Goal: Transaction & Acquisition: Subscribe to service/newsletter

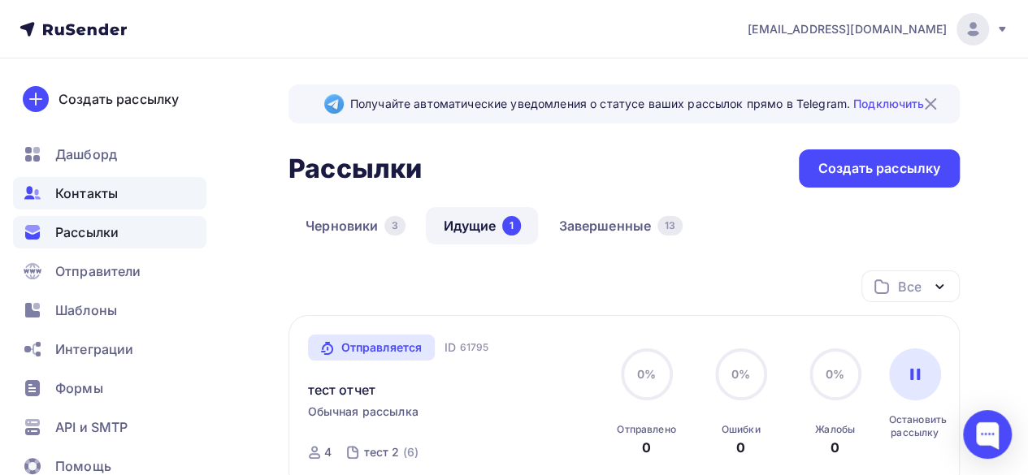
click at [123, 196] on div "Контакты" at bounding box center [109, 193] width 193 height 32
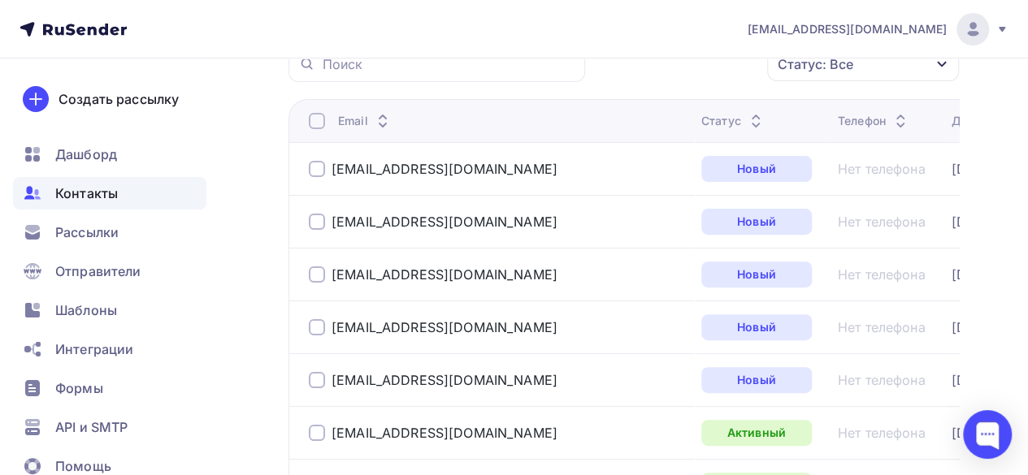
scroll to position [162, 0]
click at [379, 127] on icon at bounding box center [382, 125] width 19 height 19
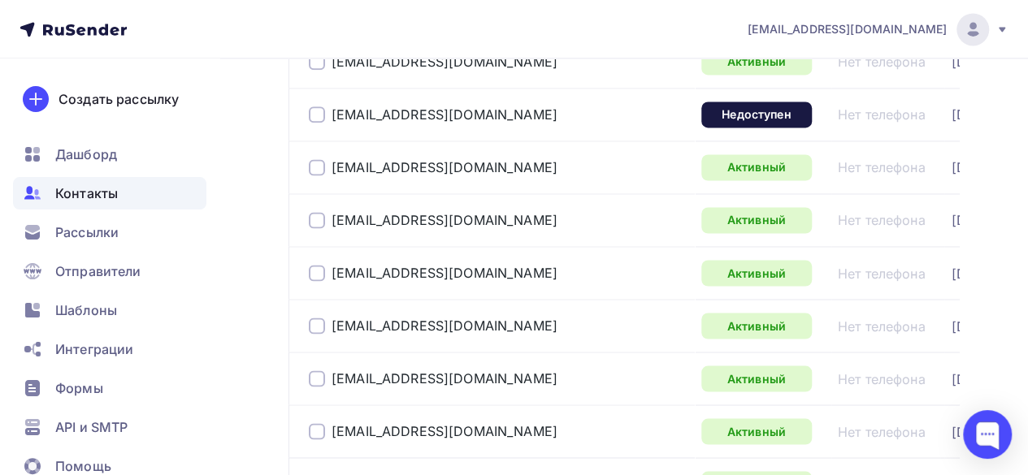
scroll to position [1300, 0]
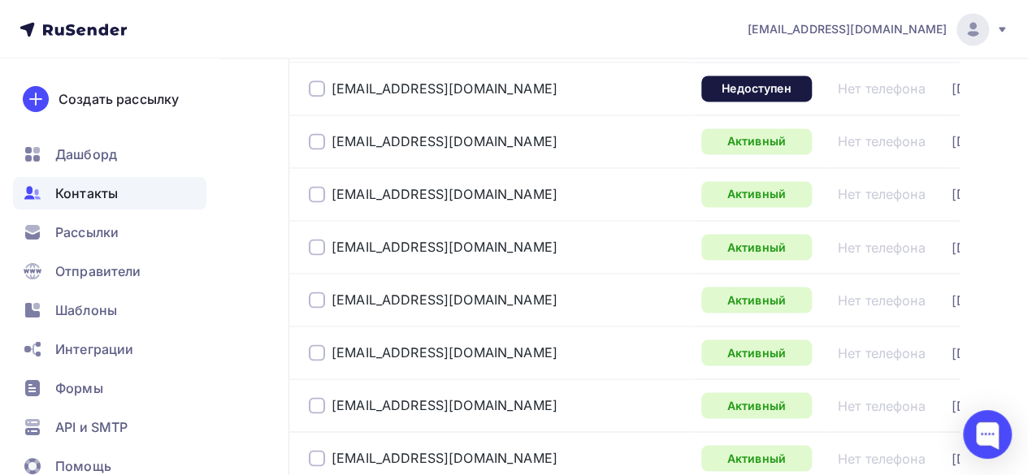
click at [319, 82] on div at bounding box center [317, 88] width 16 height 16
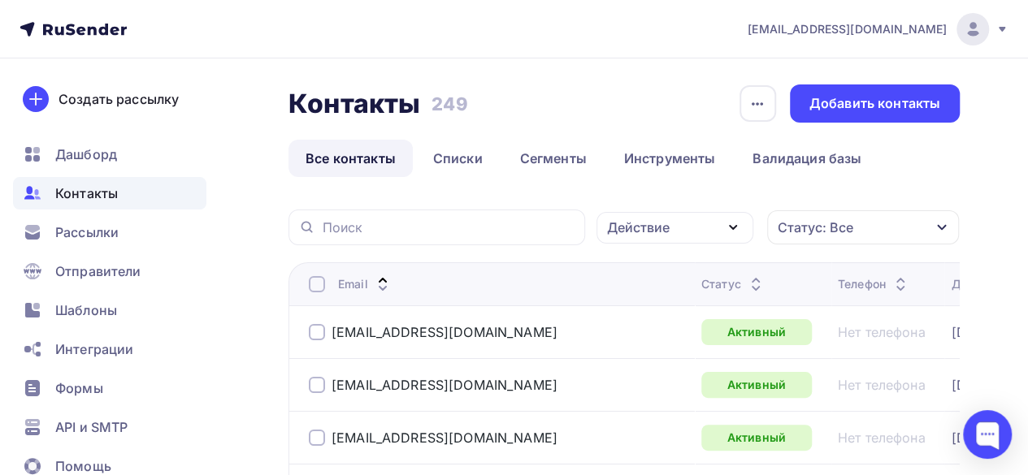
click at [731, 229] on icon "button" at bounding box center [732, 227] width 6 height 3
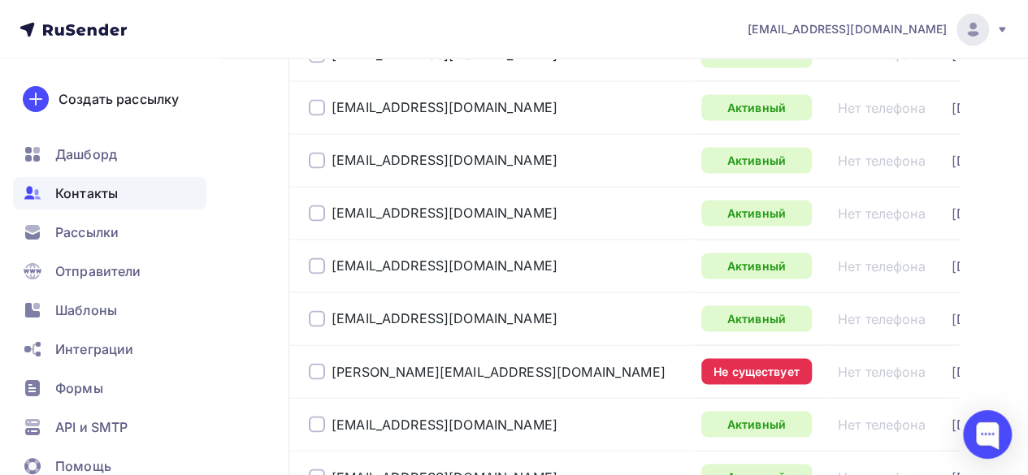
scroll to position [1462, 0]
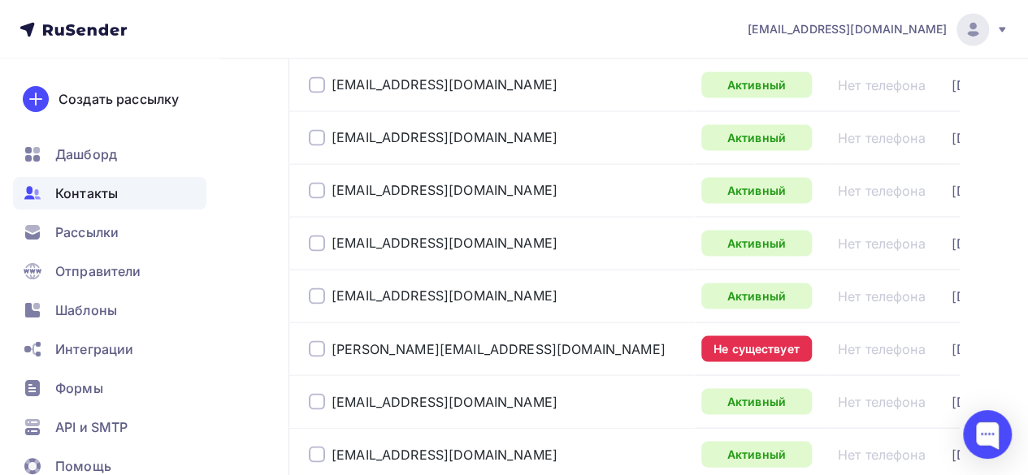
click at [322, 340] on div at bounding box center [317, 348] width 16 height 16
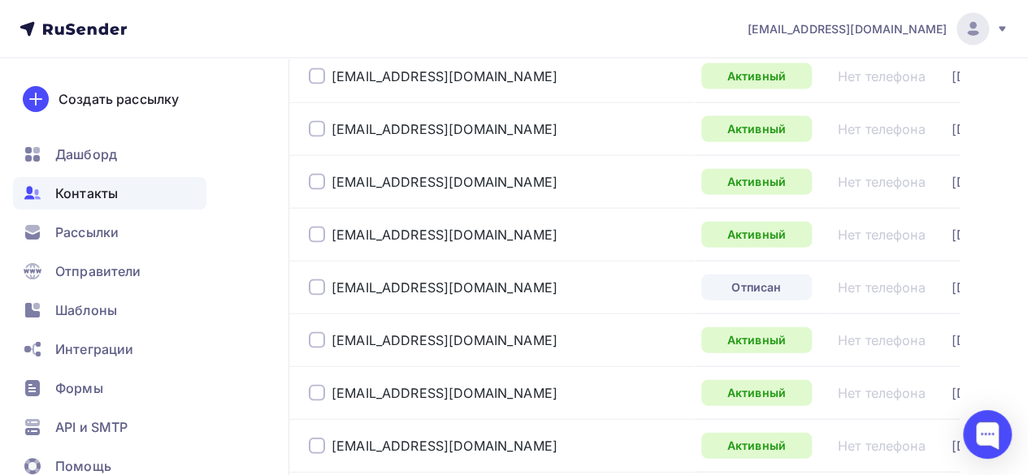
click at [312, 283] on div at bounding box center [317, 287] width 16 height 16
click at [318, 279] on div at bounding box center [317, 287] width 16 height 16
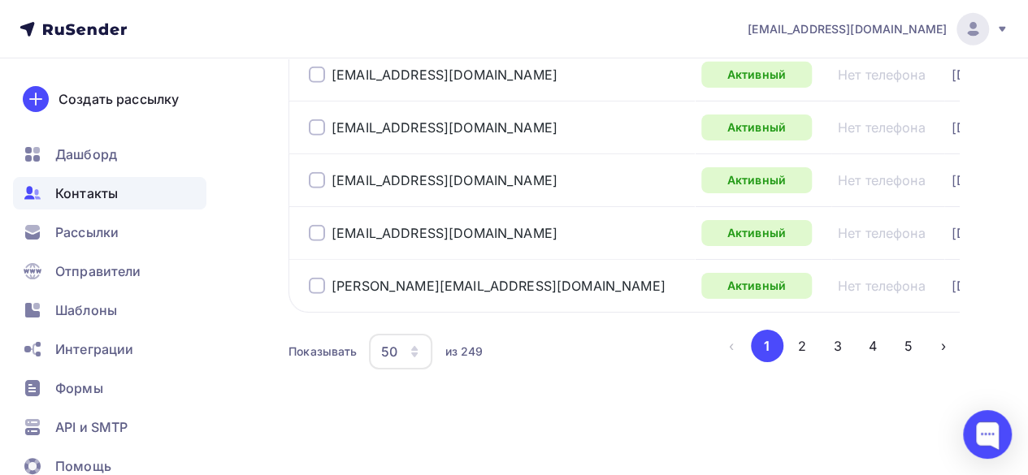
scroll to position [2635, 0]
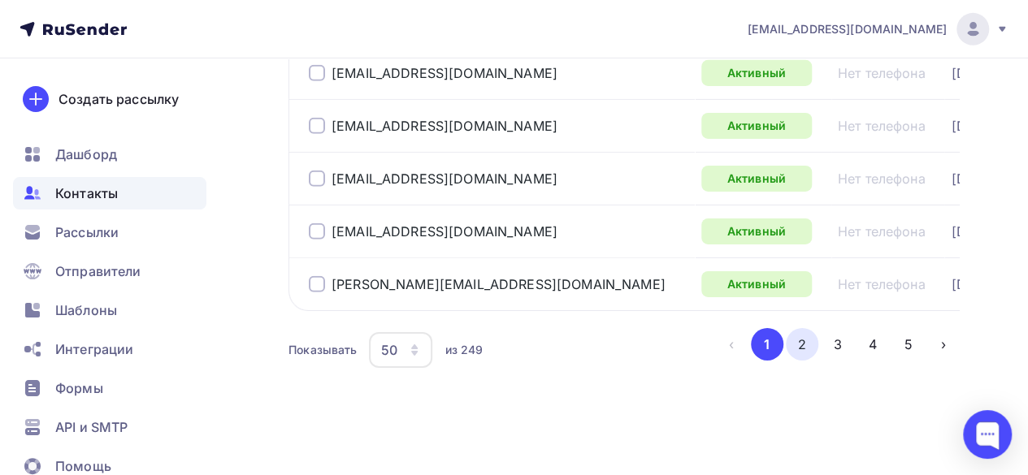
click at [810, 344] on button "2" at bounding box center [801, 344] width 32 height 32
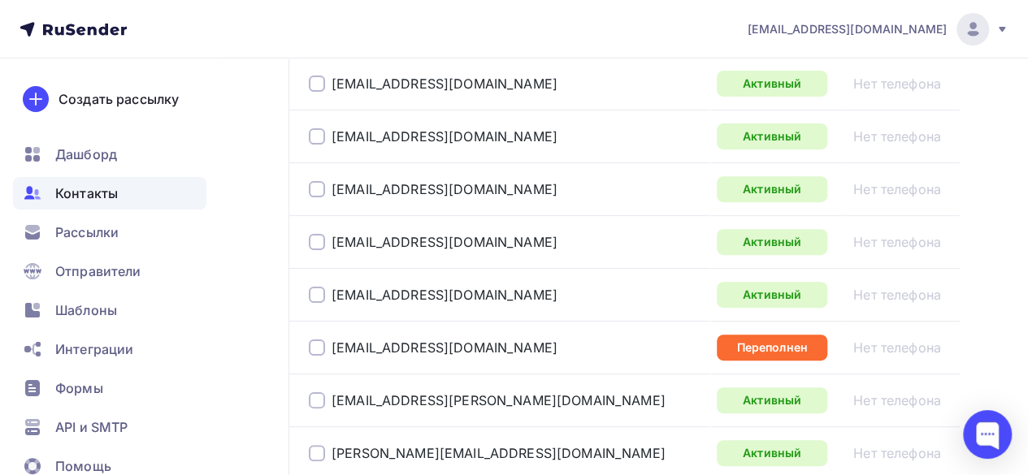
scroll to position [291, 0]
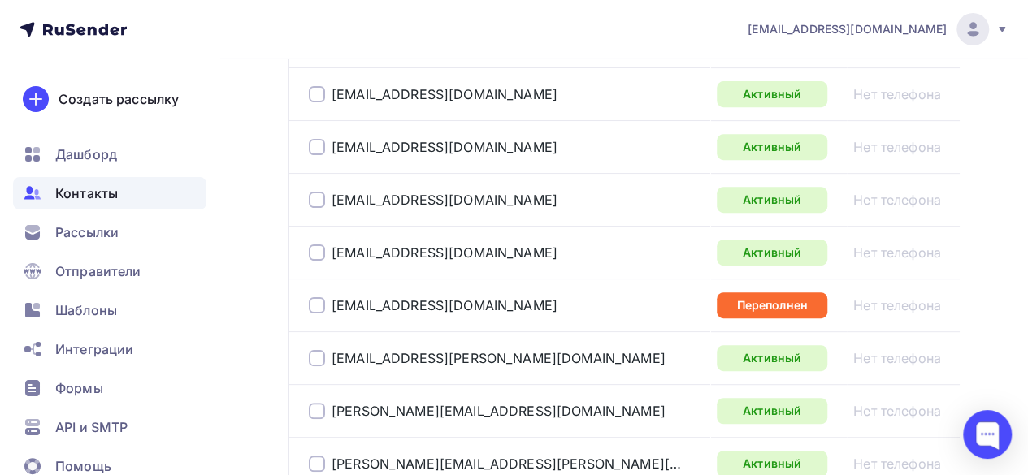
click at [318, 300] on div at bounding box center [317, 305] width 16 height 16
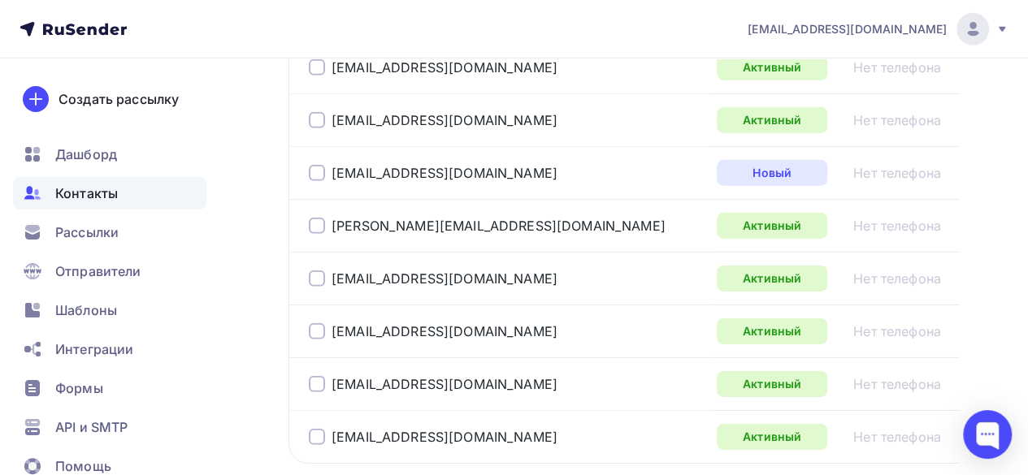
scroll to position [2565, 0]
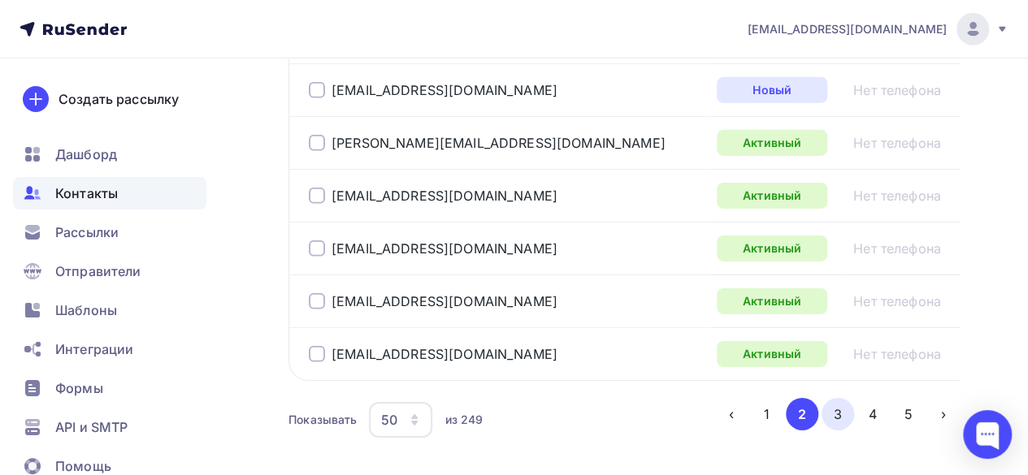
click at [837, 411] on button "3" at bounding box center [837, 414] width 32 height 32
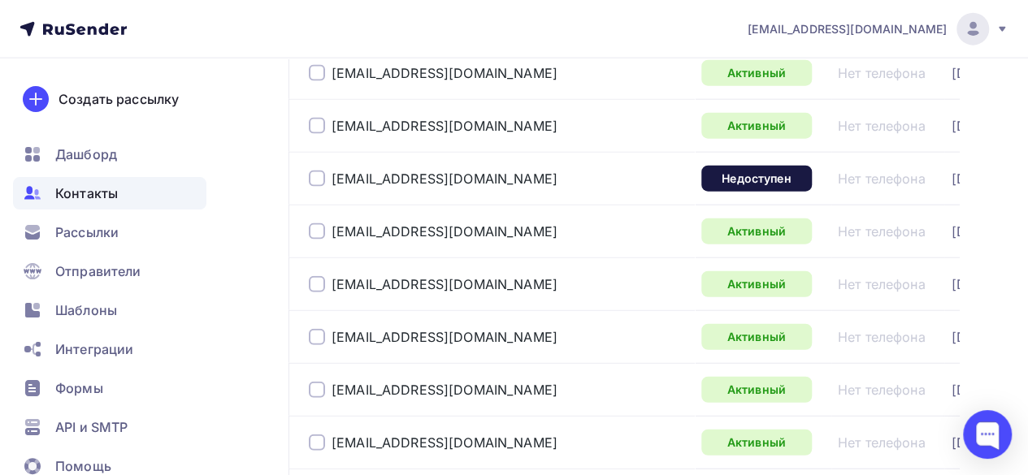
scroll to position [1915, 0]
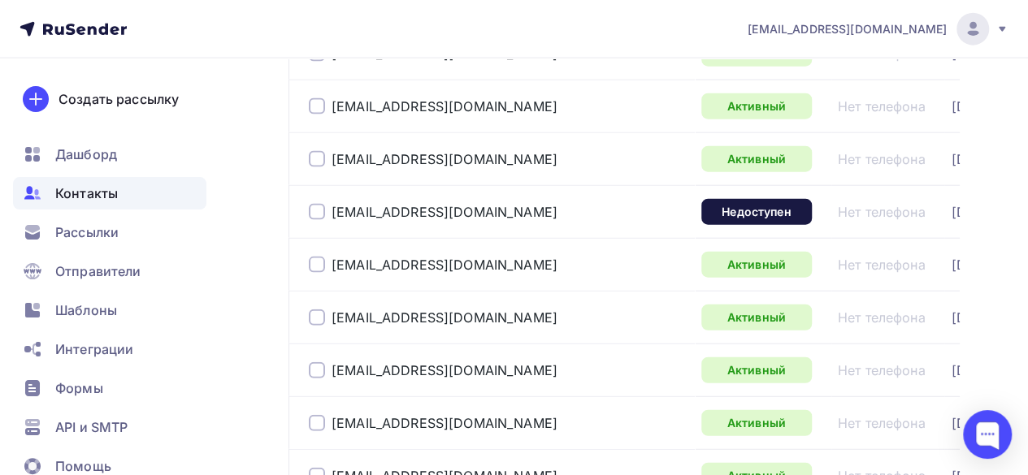
click at [315, 204] on div at bounding box center [317, 212] width 16 height 16
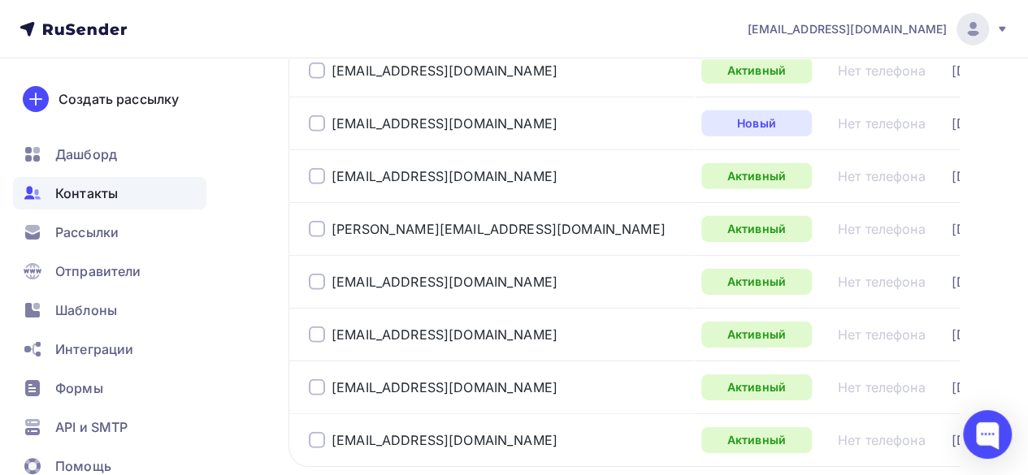
scroll to position [2484, 0]
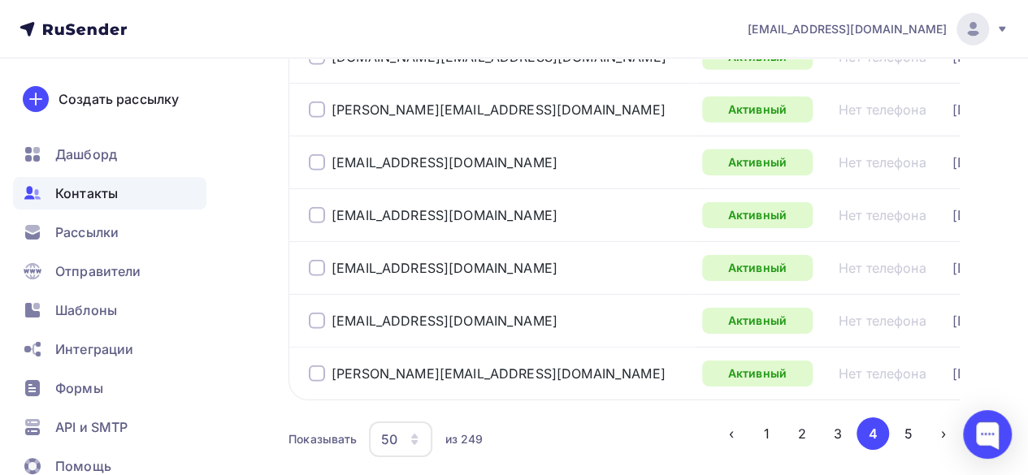
scroll to position [2635, 0]
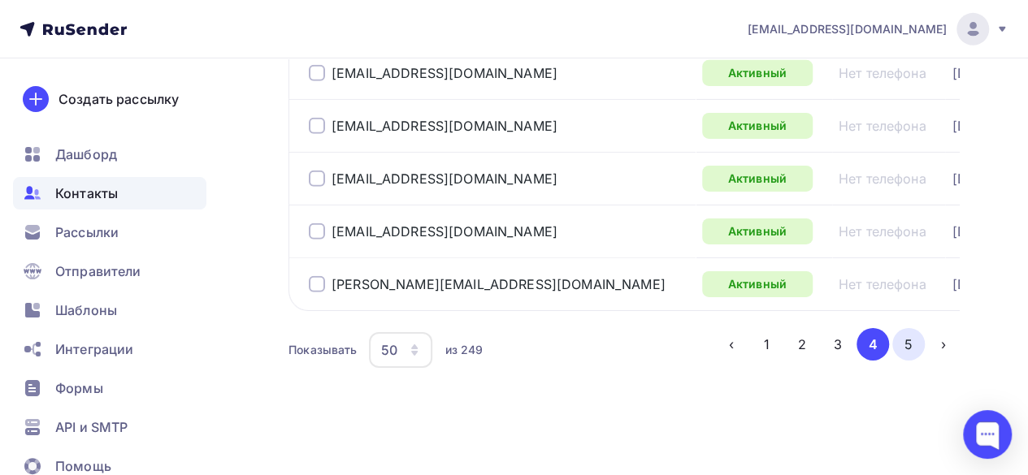
click at [902, 341] on button "5" at bounding box center [908, 344] width 32 height 32
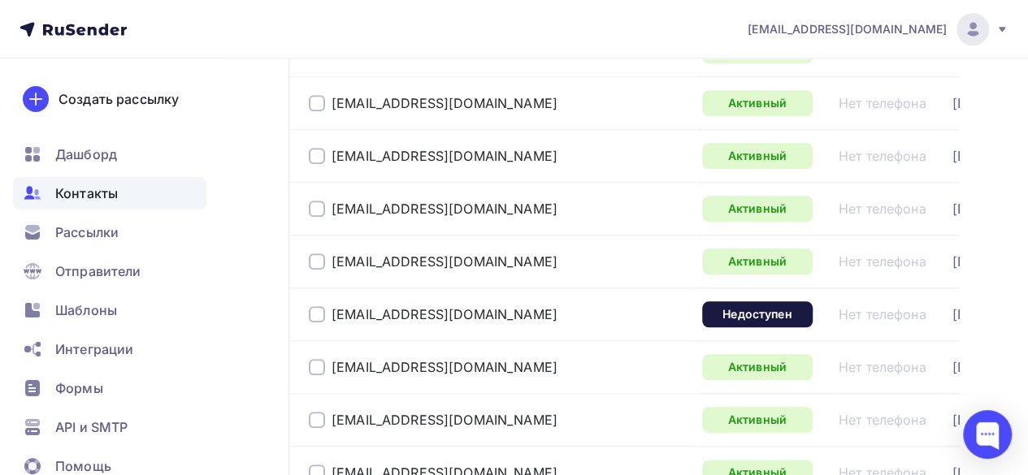
scroll to position [778, 0]
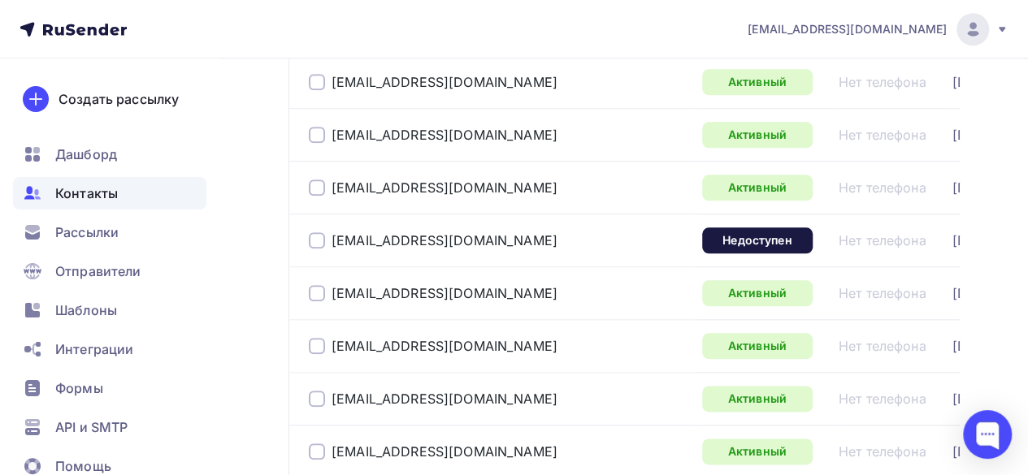
click at [314, 235] on div at bounding box center [317, 240] width 16 height 16
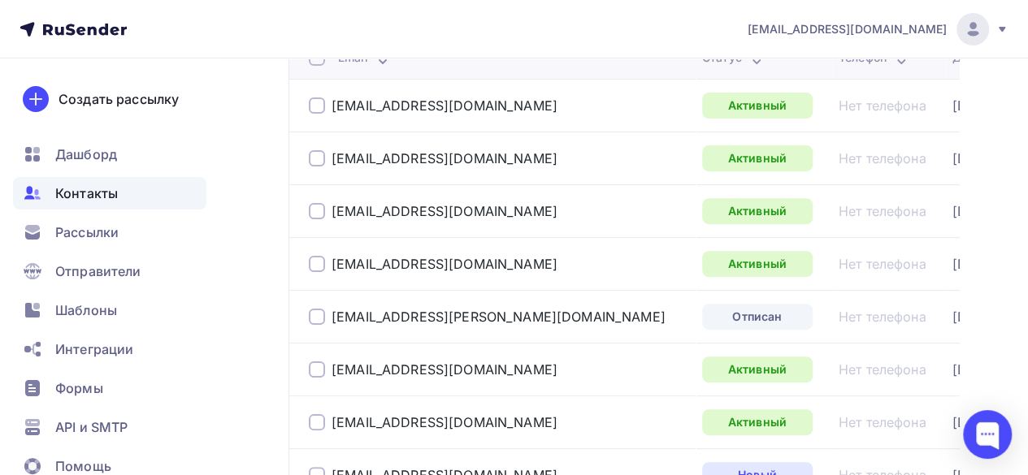
scroll to position [0, 0]
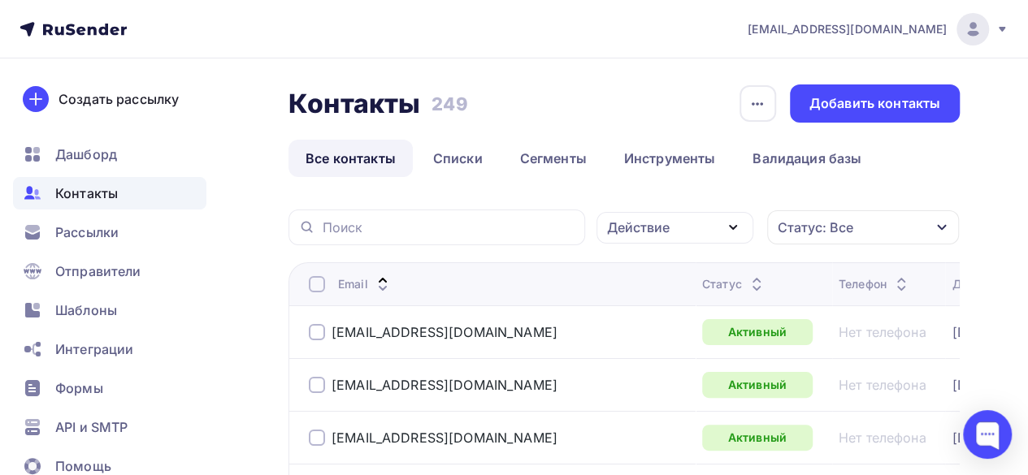
click at [733, 231] on icon "button" at bounding box center [732, 227] width 19 height 19
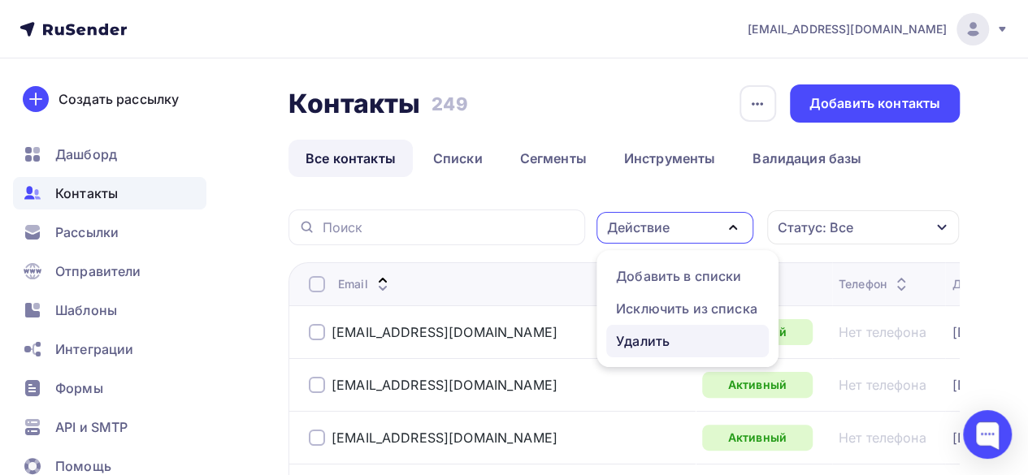
click at [675, 338] on div "Удалить" at bounding box center [687, 340] width 143 height 19
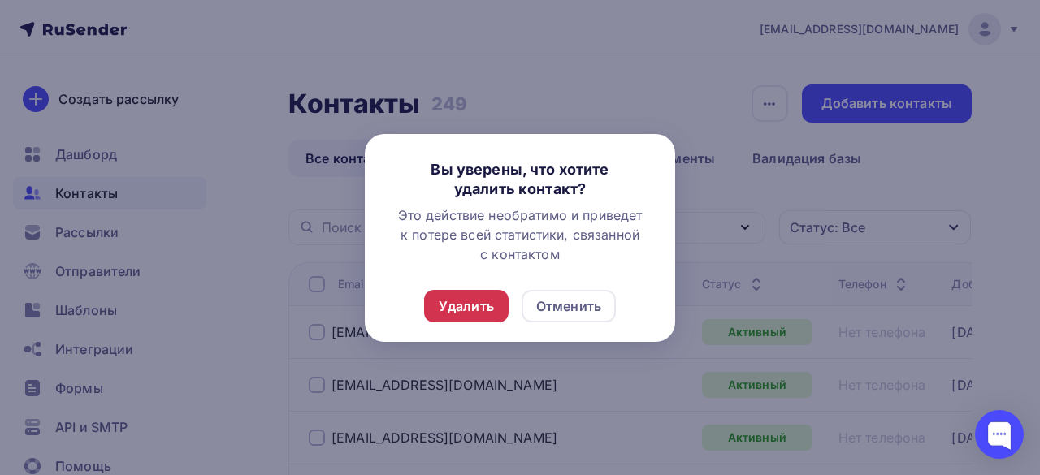
click at [479, 312] on div "Удалить" at bounding box center [466, 305] width 55 height 19
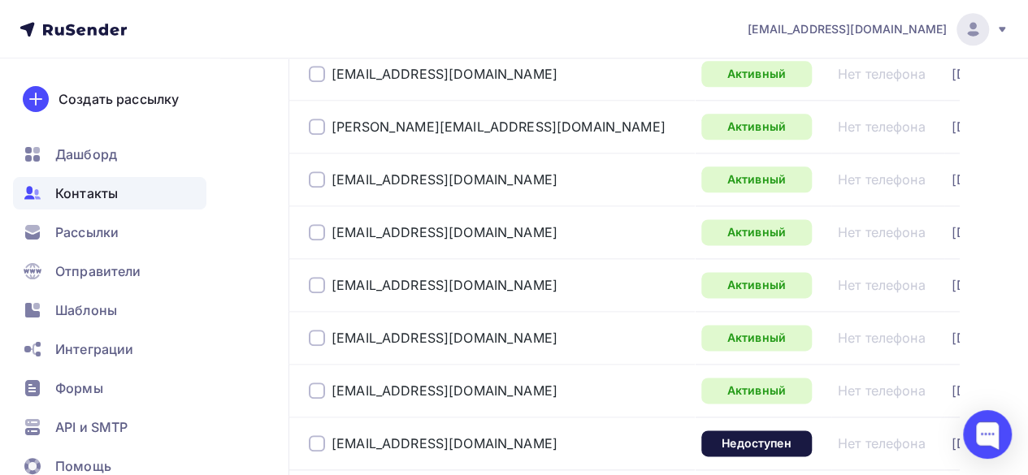
scroll to position [1056, 0]
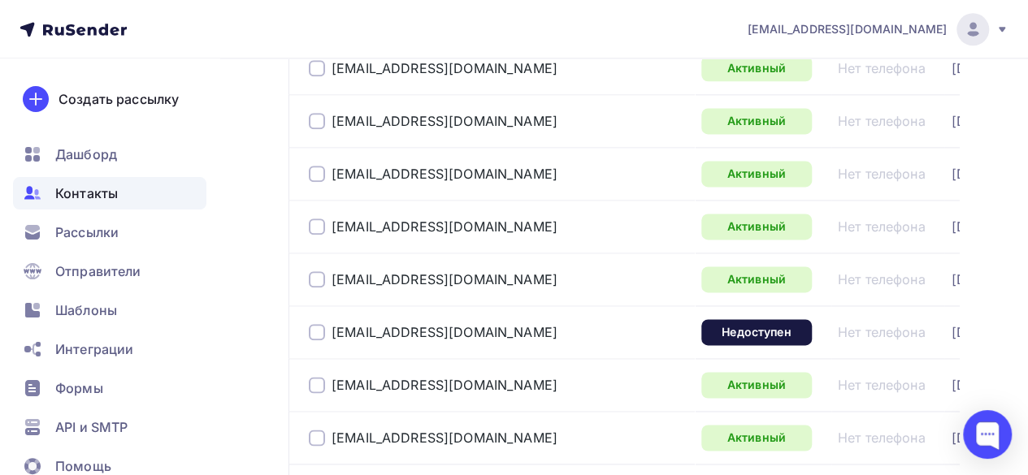
click at [321, 327] on div at bounding box center [317, 332] width 16 height 16
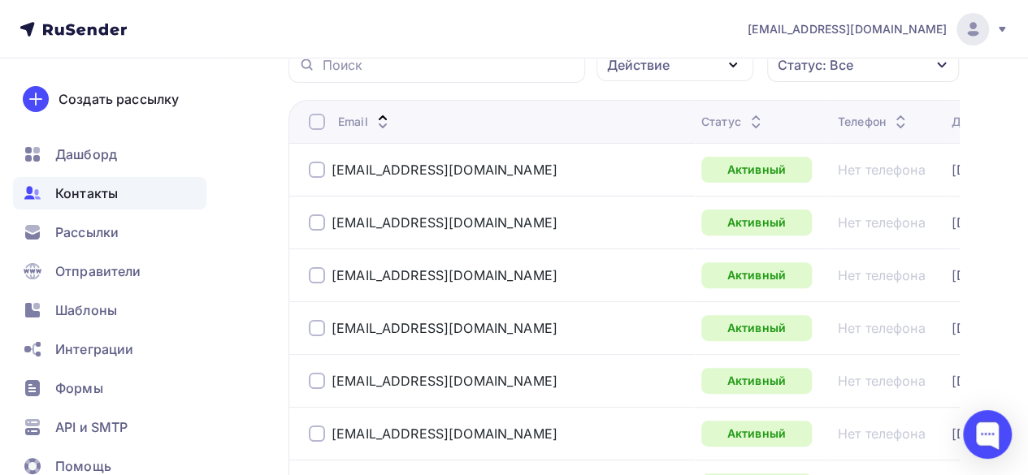
scroll to position [0, 0]
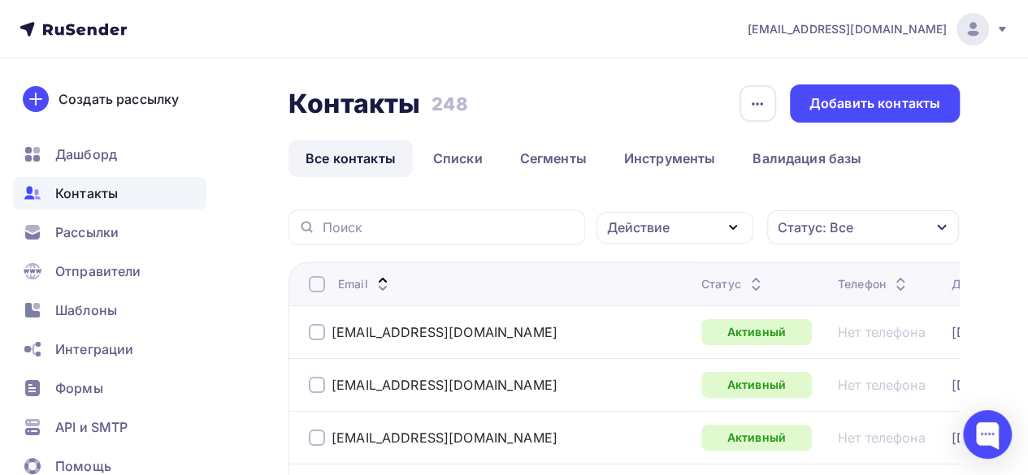
click at [736, 237] on div "Действие" at bounding box center [674, 228] width 157 height 32
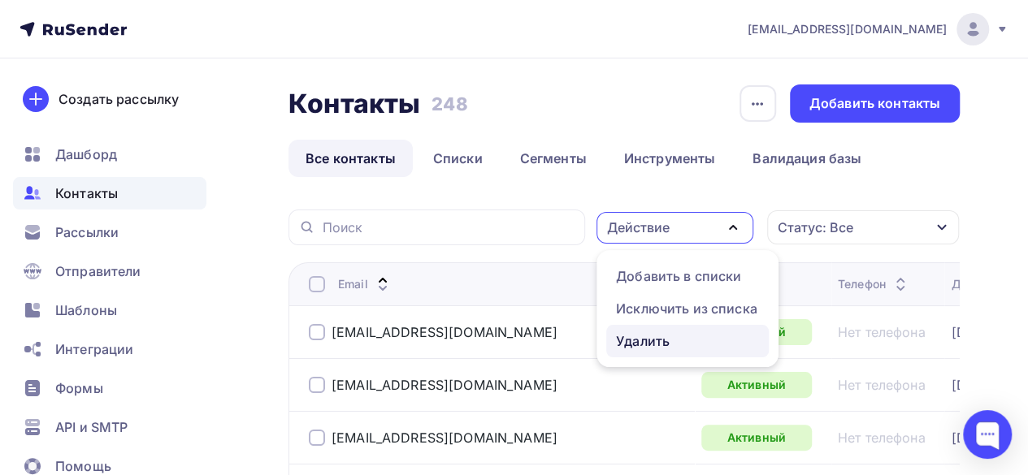
click at [660, 337] on div "Удалить" at bounding box center [643, 340] width 54 height 19
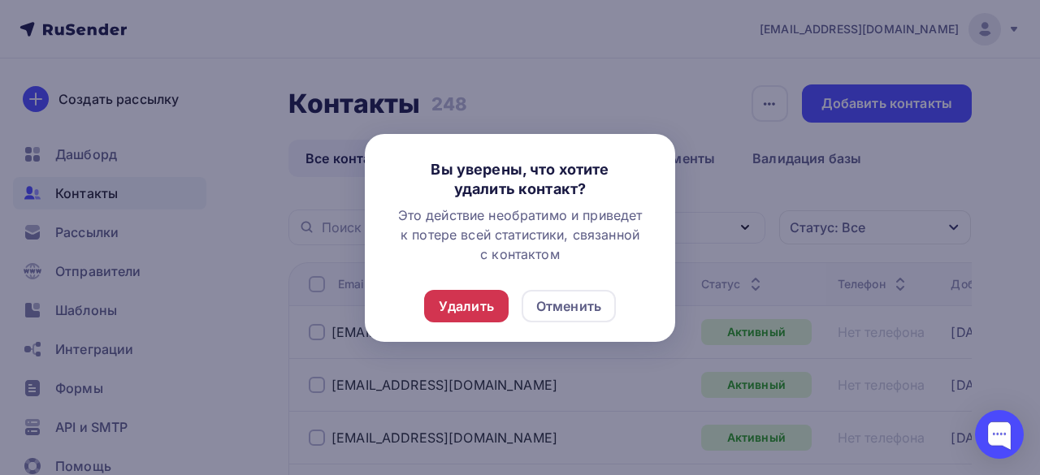
click at [478, 311] on div "Удалить" at bounding box center [466, 305] width 55 height 19
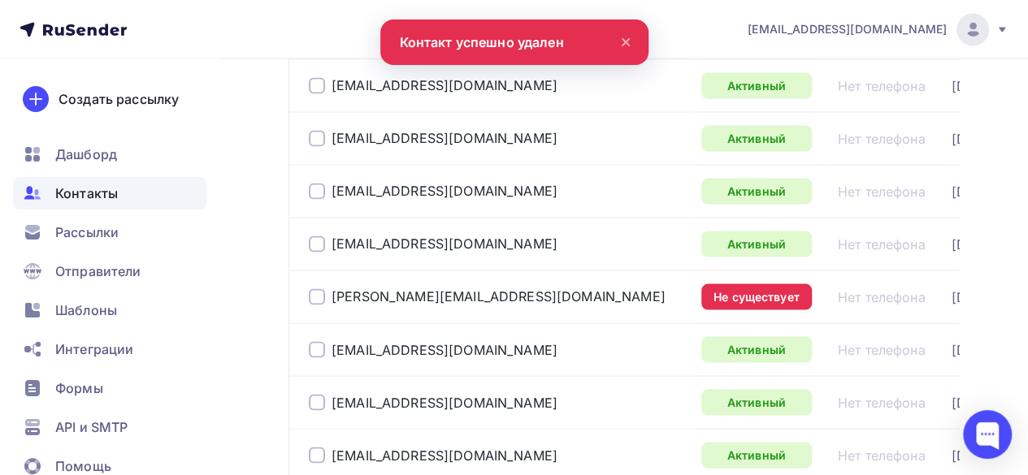
scroll to position [1462, 0]
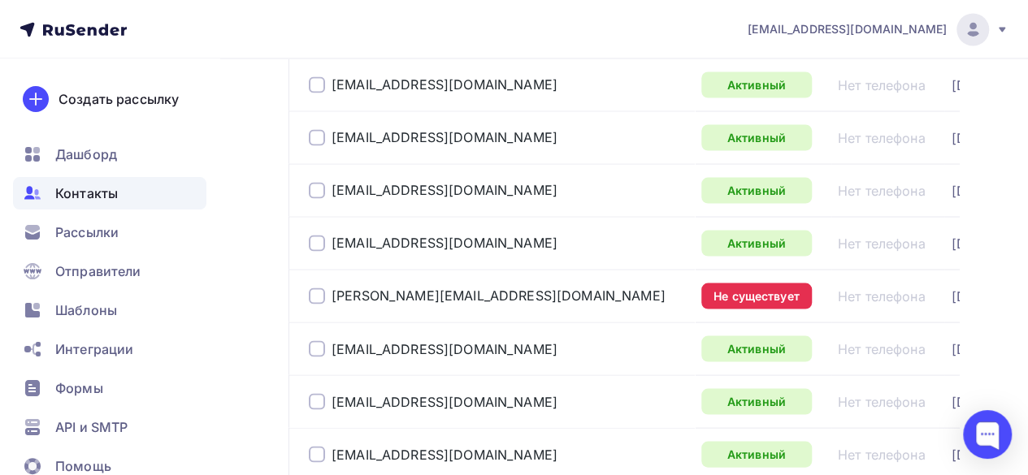
click at [309, 290] on div at bounding box center [317, 296] width 16 height 16
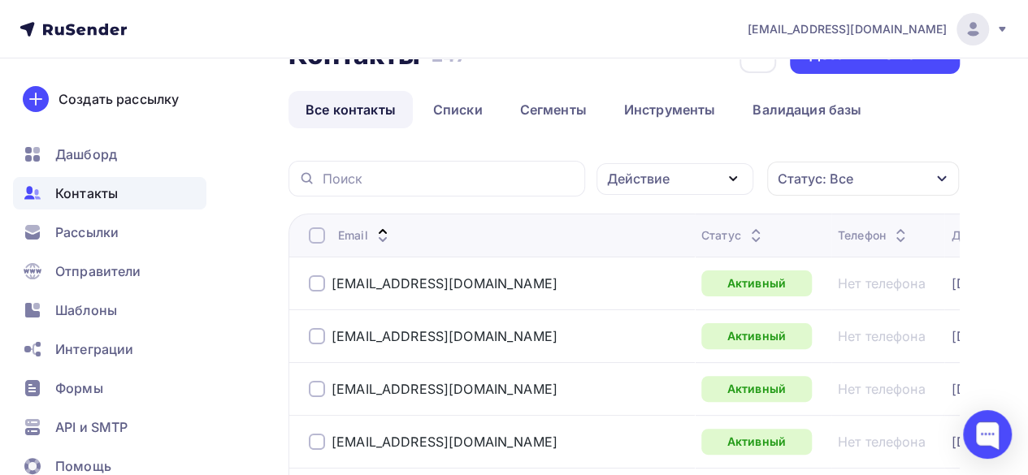
scroll to position [0, 0]
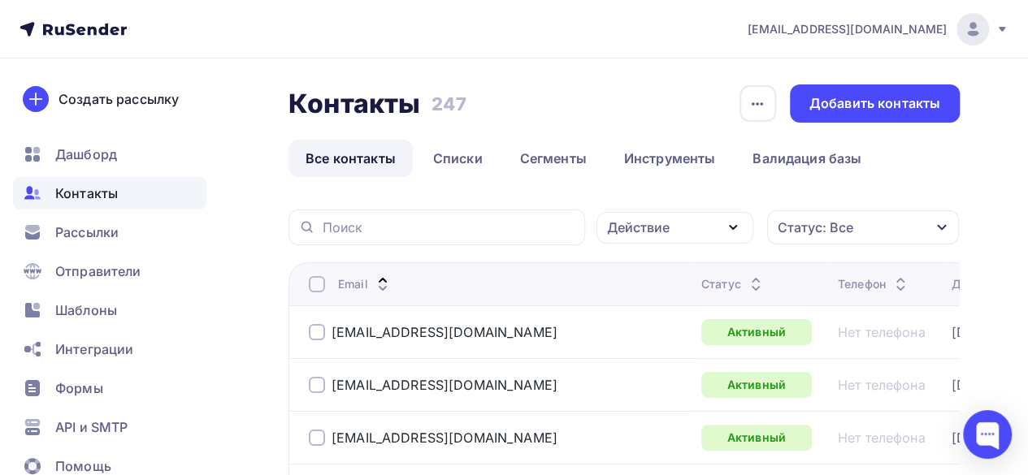
click at [729, 234] on icon "button" at bounding box center [732, 227] width 19 height 19
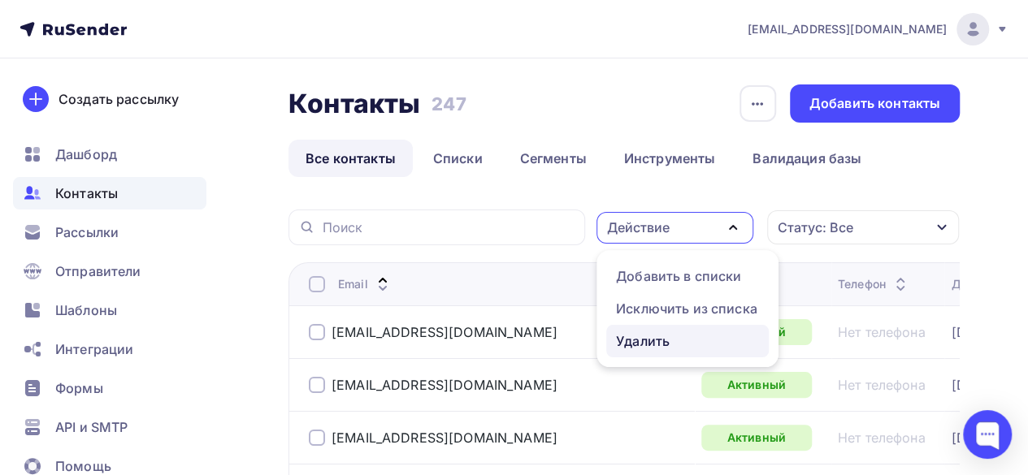
click at [670, 335] on div "Удалить" at bounding box center [687, 340] width 143 height 19
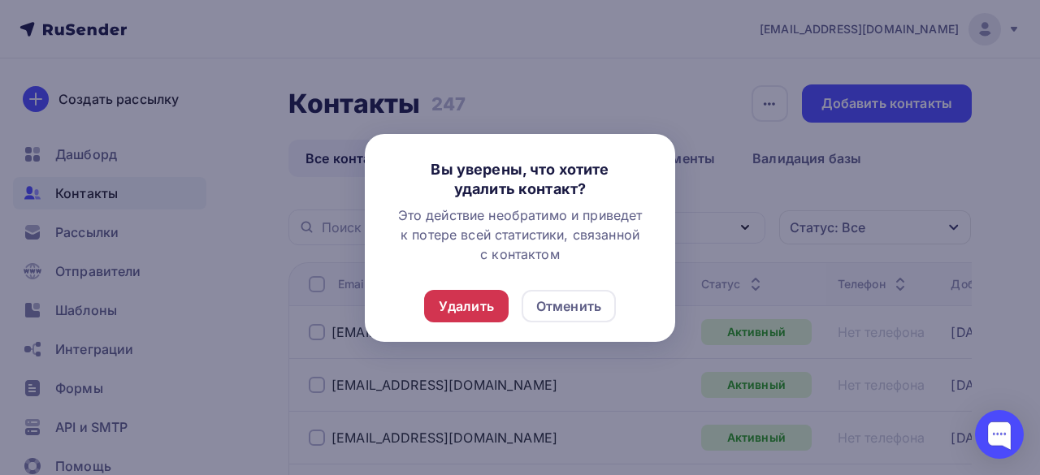
click at [478, 309] on div "Удалить" at bounding box center [466, 305] width 55 height 19
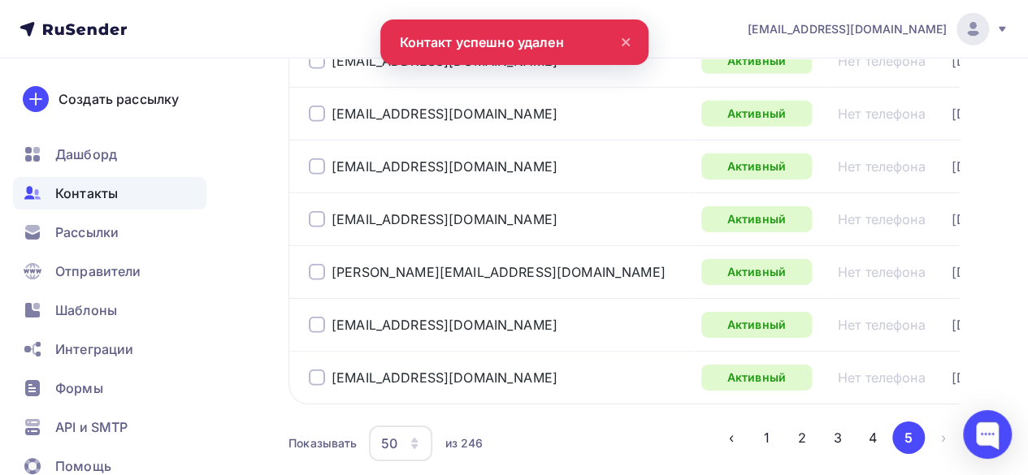
scroll to position [2635, 0]
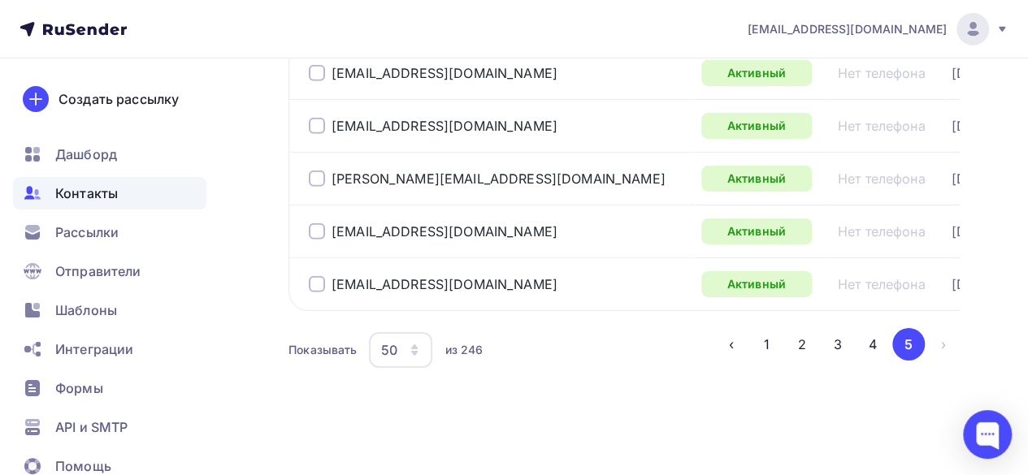
click at [878, 342] on button "4" at bounding box center [872, 344] width 32 height 32
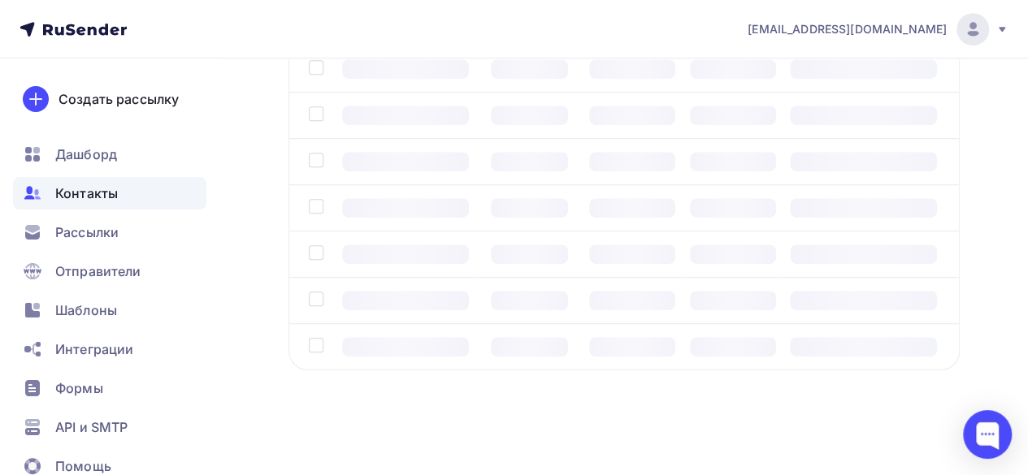
scroll to position [128, 0]
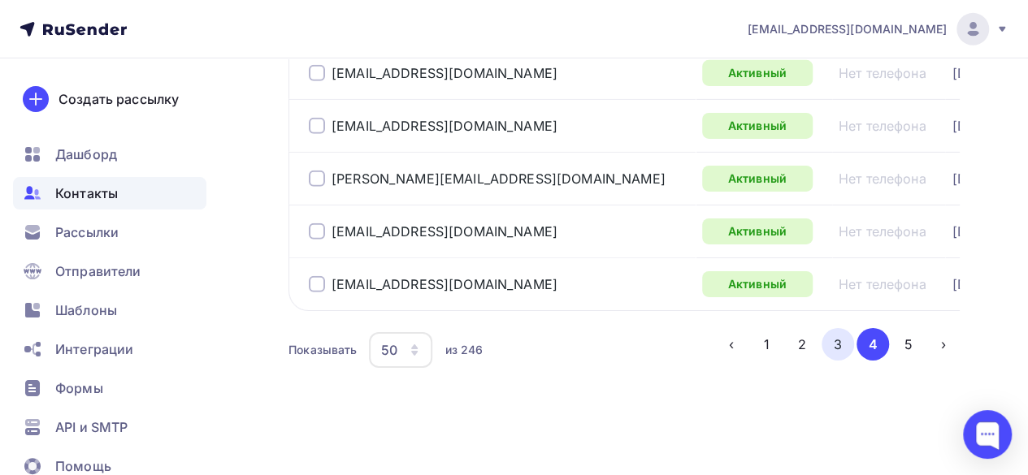
click at [836, 348] on button "3" at bounding box center [837, 344] width 32 height 32
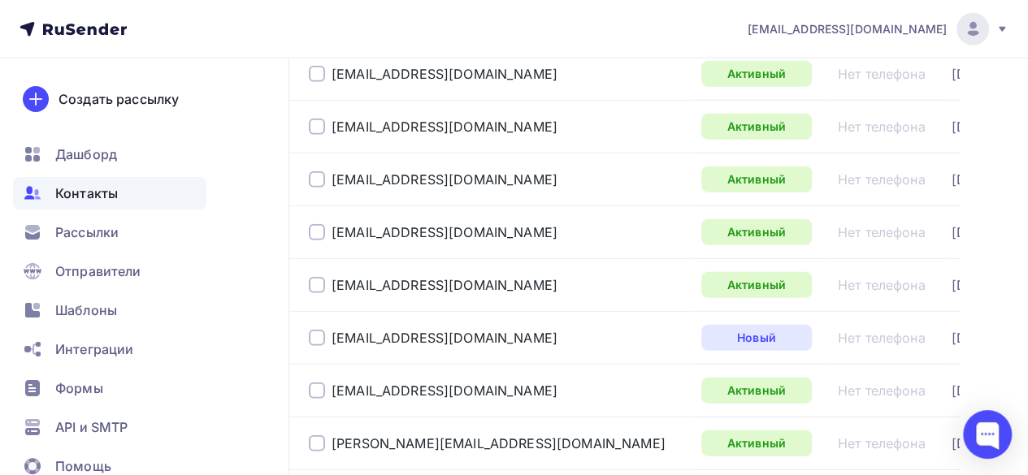
scroll to position [1753, 0]
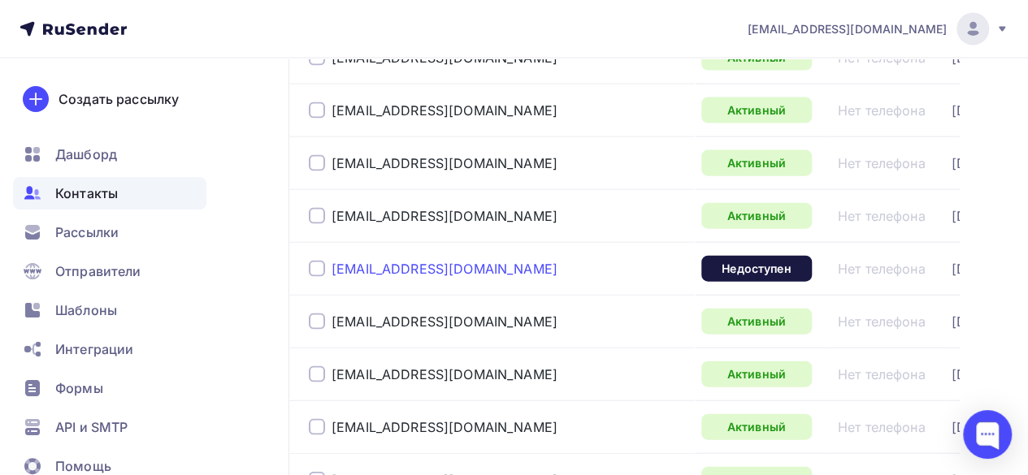
click at [316, 261] on div at bounding box center [317, 269] width 16 height 16
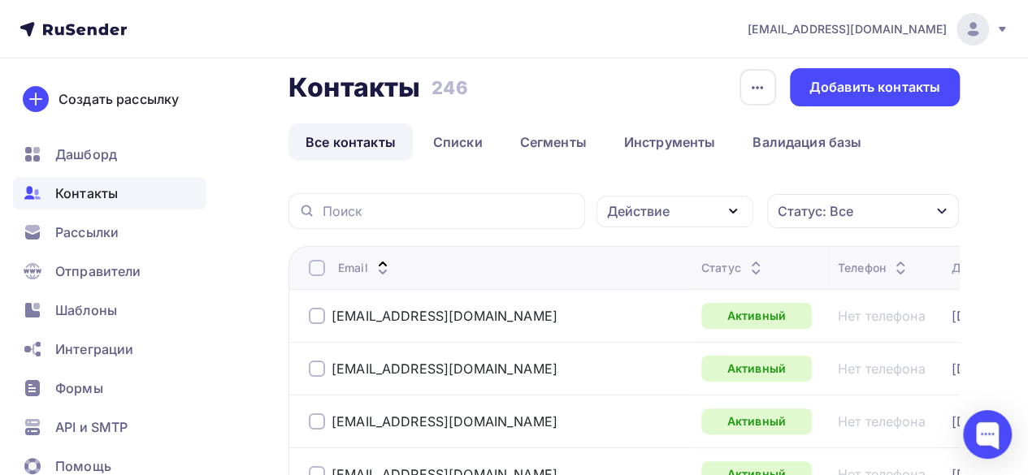
scroll to position [0, 0]
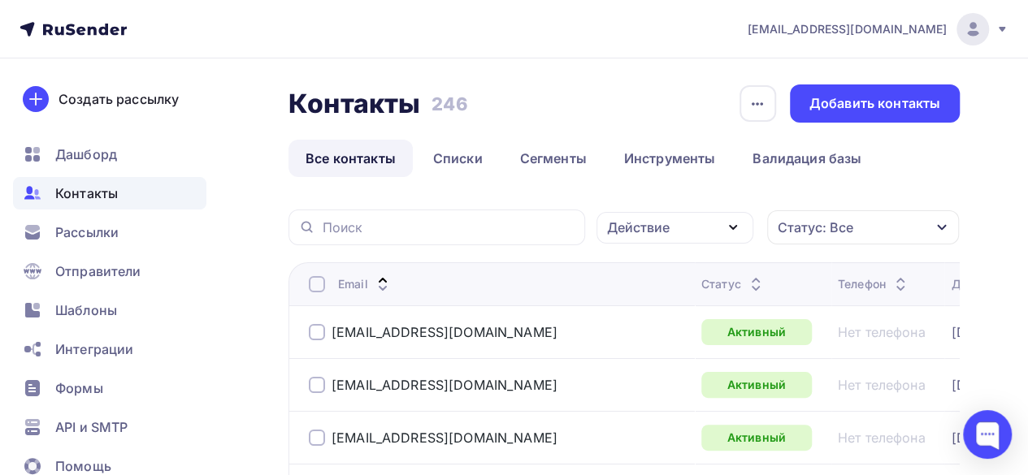
click at [720, 228] on div "Действие" at bounding box center [674, 228] width 157 height 32
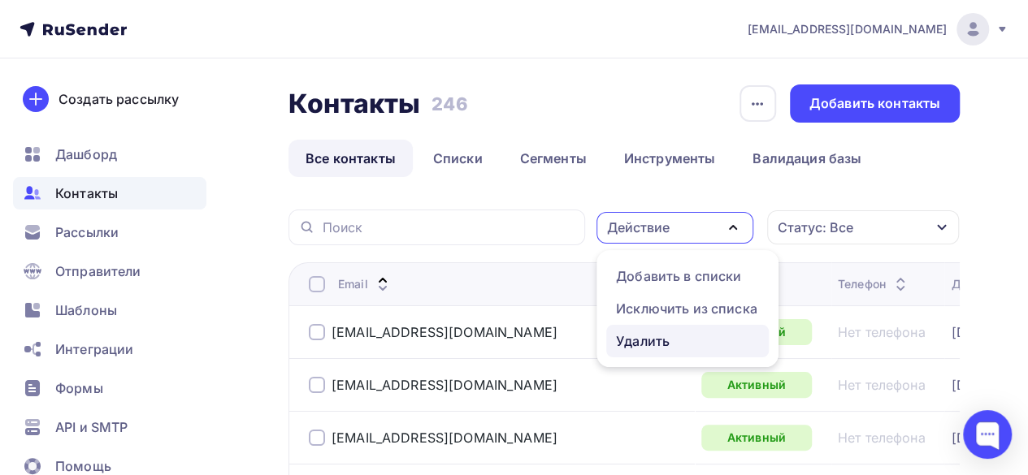
click at [655, 341] on div "Удалить" at bounding box center [643, 340] width 54 height 19
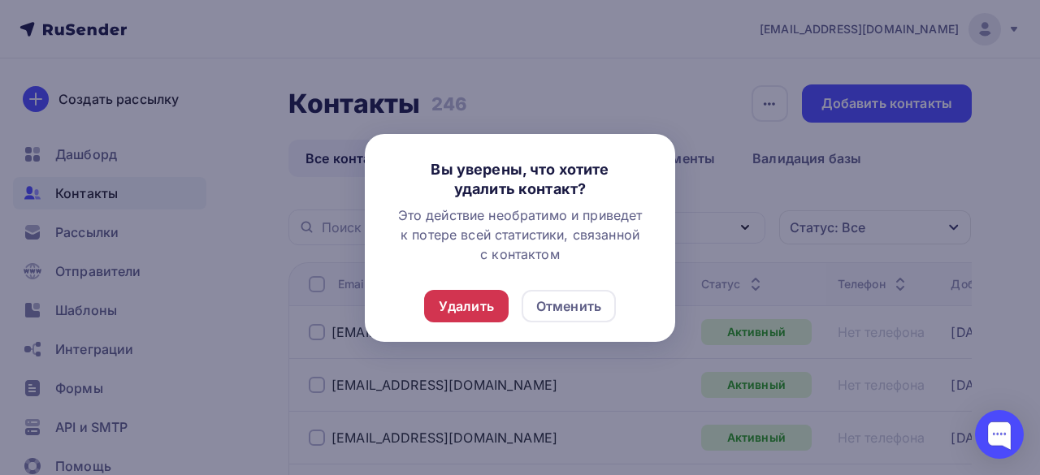
click at [476, 308] on div "Удалить" at bounding box center [466, 305] width 55 height 19
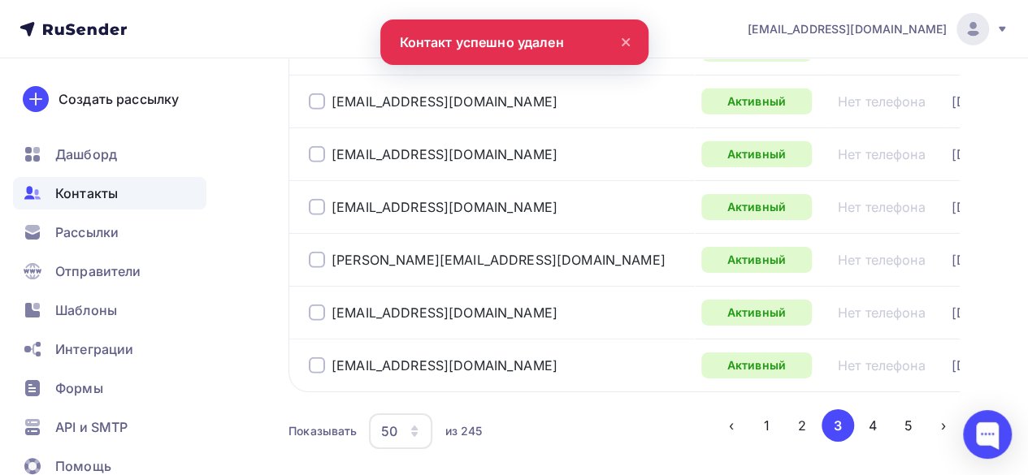
scroll to position [2635, 0]
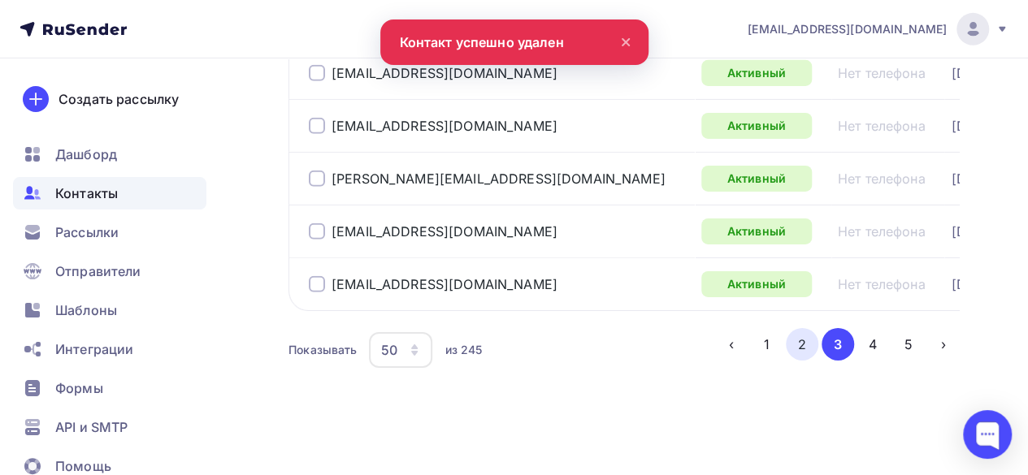
click at [798, 343] on button "2" at bounding box center [801, 344] width 32 height 32
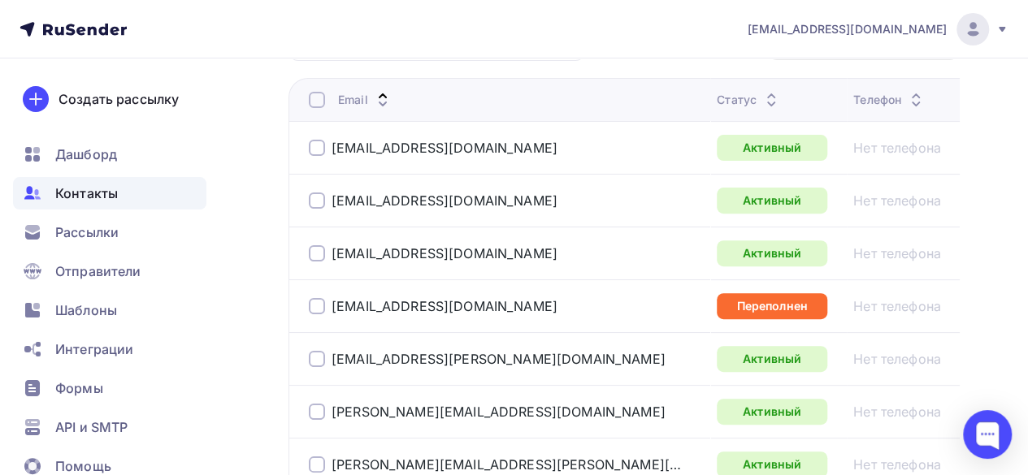
scroll to position [210, 0]
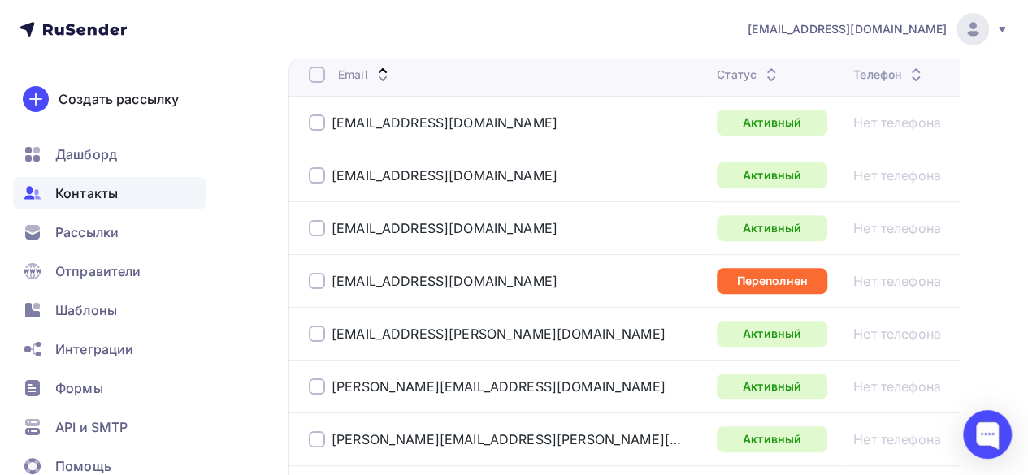
click at [317, 285] on div at bounding box center [317, 281] width 16 height 16
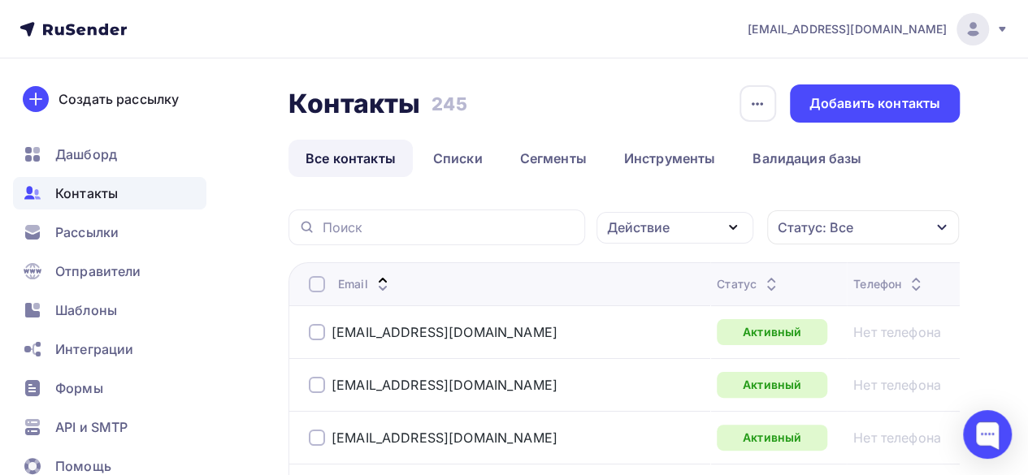
click at [738, 220] on icon "button" at bounding box center [732, 227] width 19 height 19
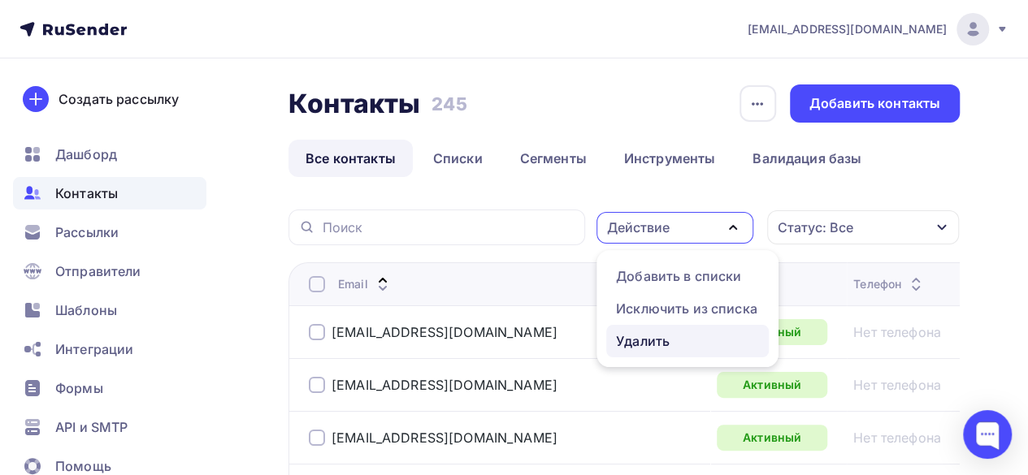
click at [675, 340] on div "Удалить" at bounding box center [687, 340] width 143 height 19
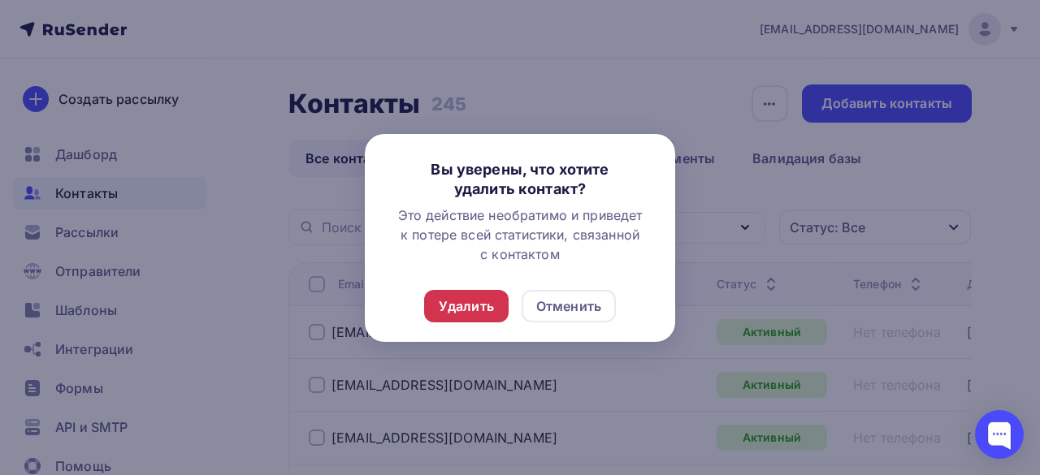
click at [445, 313] on div "Удалить" at bounding box center [466, 305] width 55 height 19
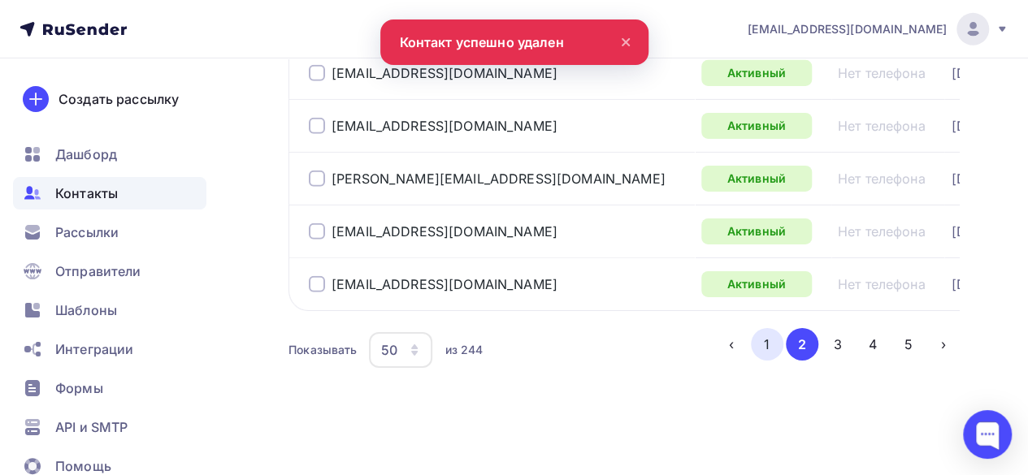
click at [772, 340] on button "1" at bounding box center [767, 344] width 32 height 32
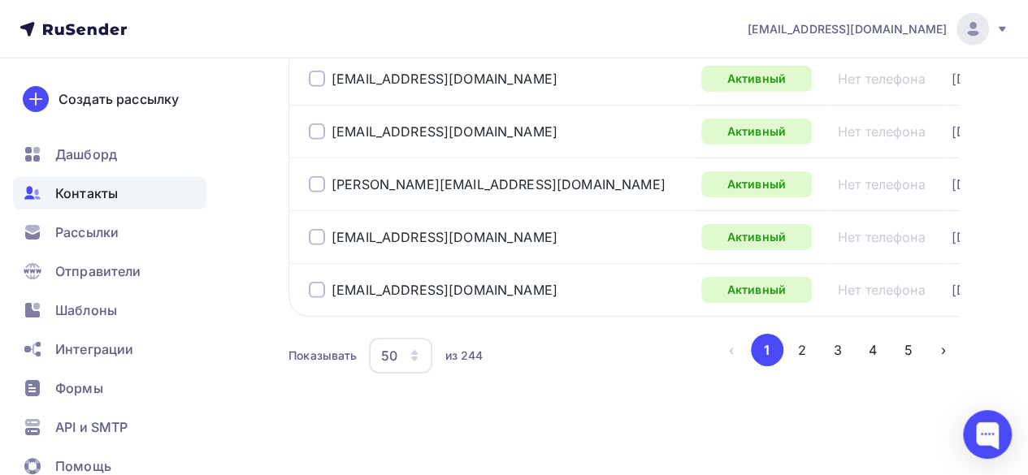
scroll to position [2635, 0]
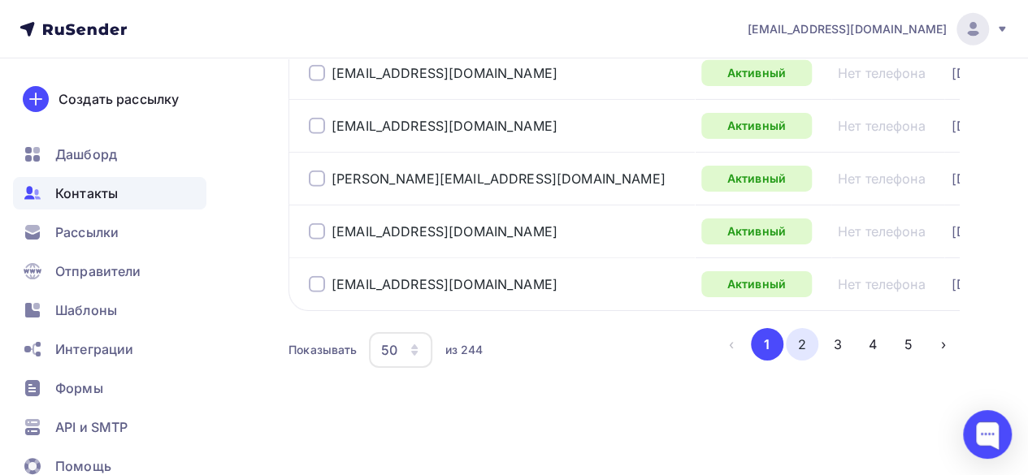
click at [800, 343] on button "2" at bounding box center [801, 344] width 32 height 32
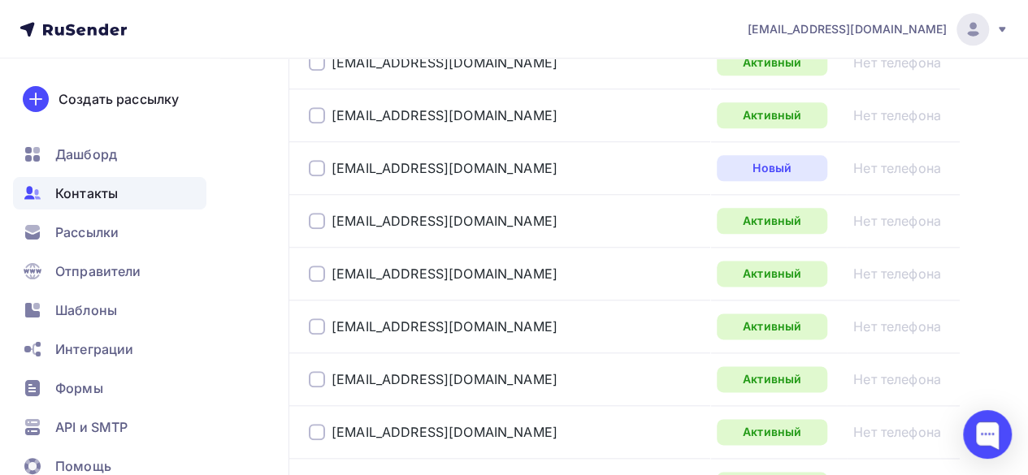
scroll to position [1103, 0]
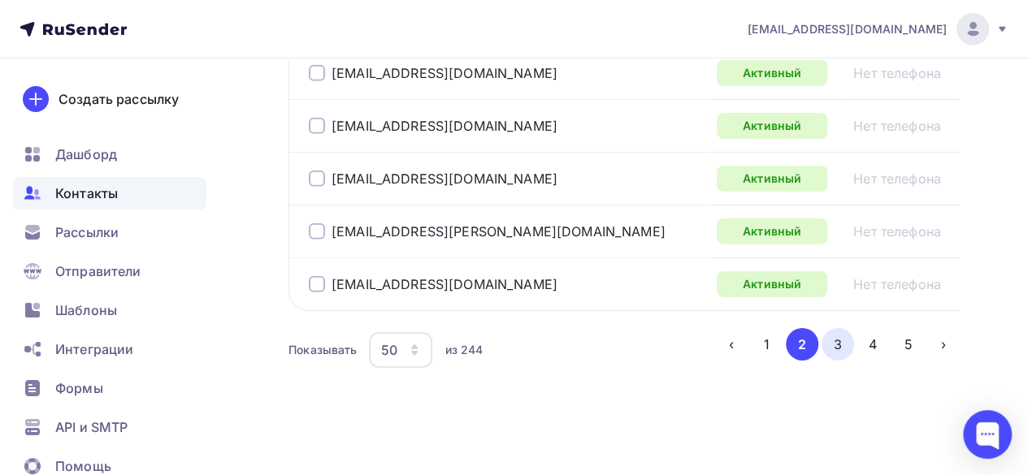
click at [838, 348] on button "3" at bounding box center [837, 344] width 32 height 32
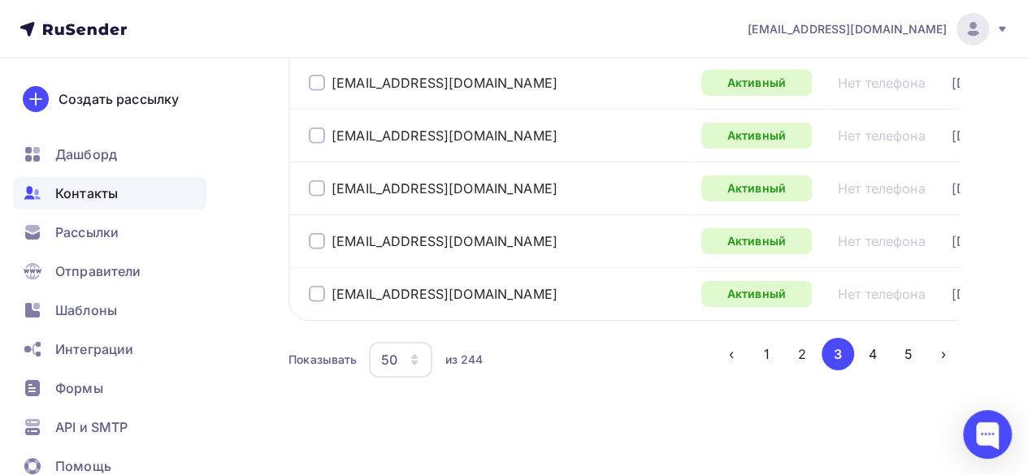
scroll to position [2635, 0]
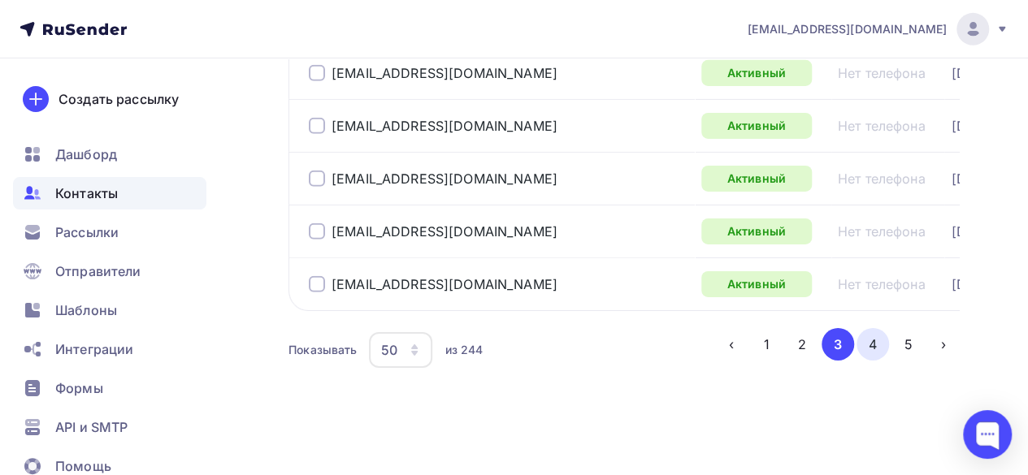
click at [877, 348] on button "4" at bounding box center [872, 344] width 32 height 32
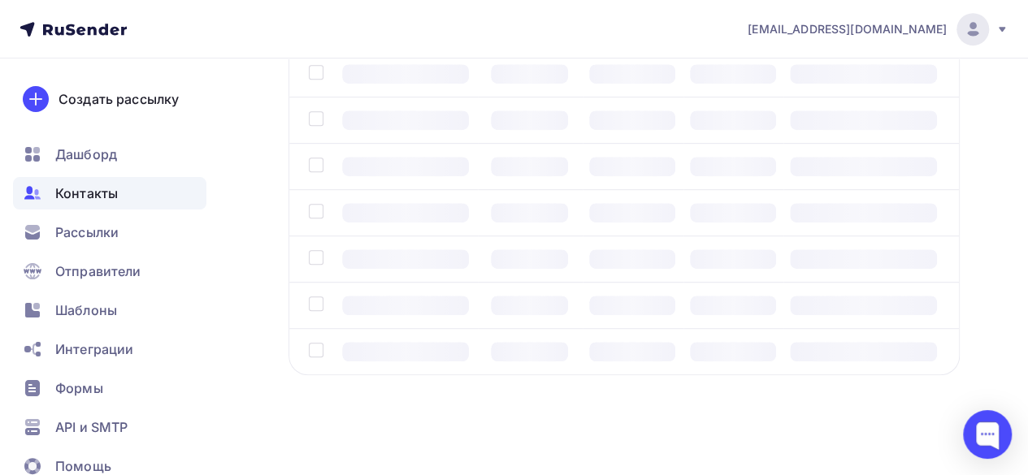
scroll to position [136, 0]
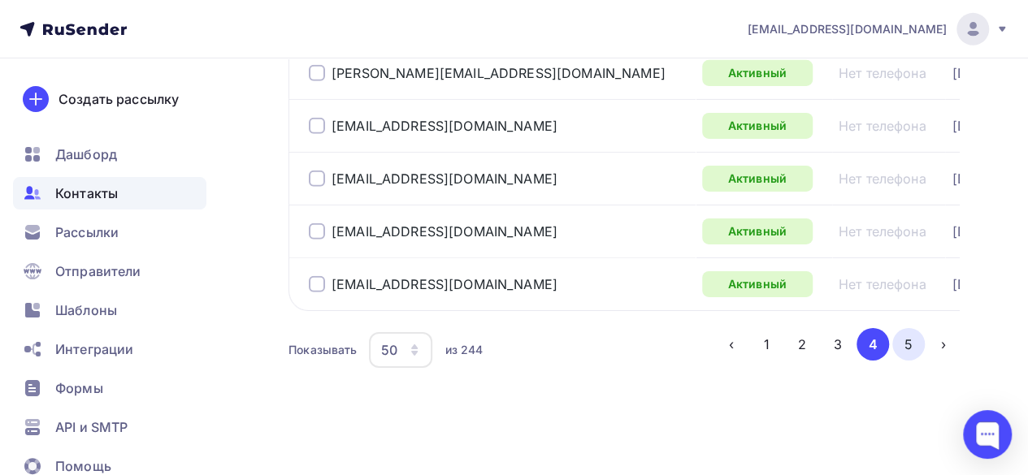
click at [900, 353] on button "5" at bounding box center [908, 344] width 32 height 32
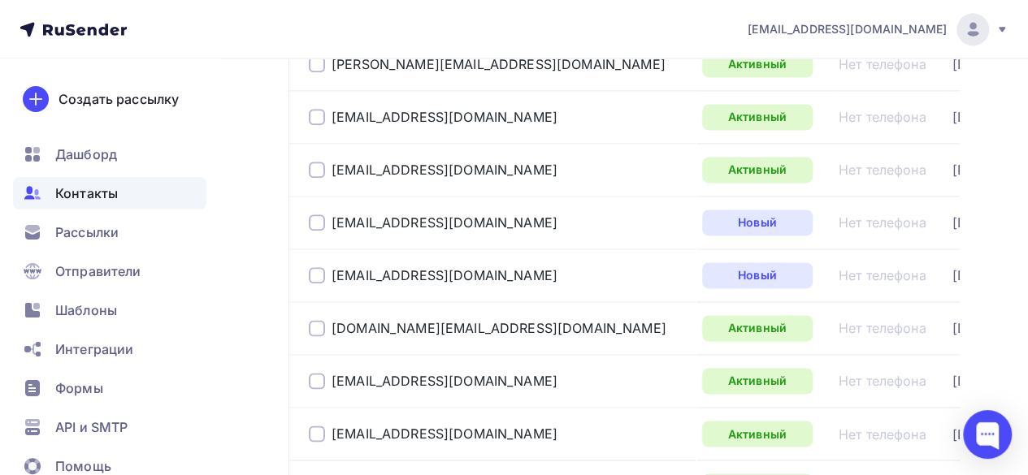
scroll to position [1020, 0]
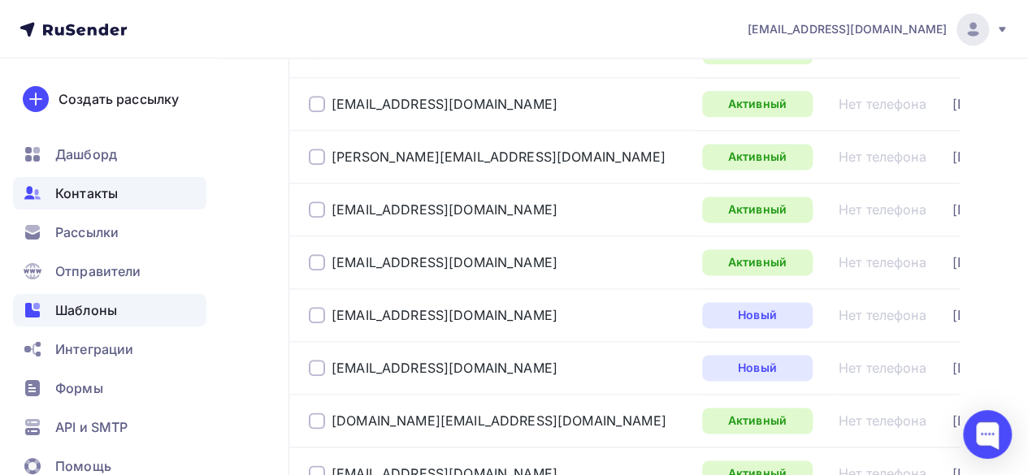
click at [65, 315] on span "Шаблоны" at bounding box center [86, 310] width 62 height 19
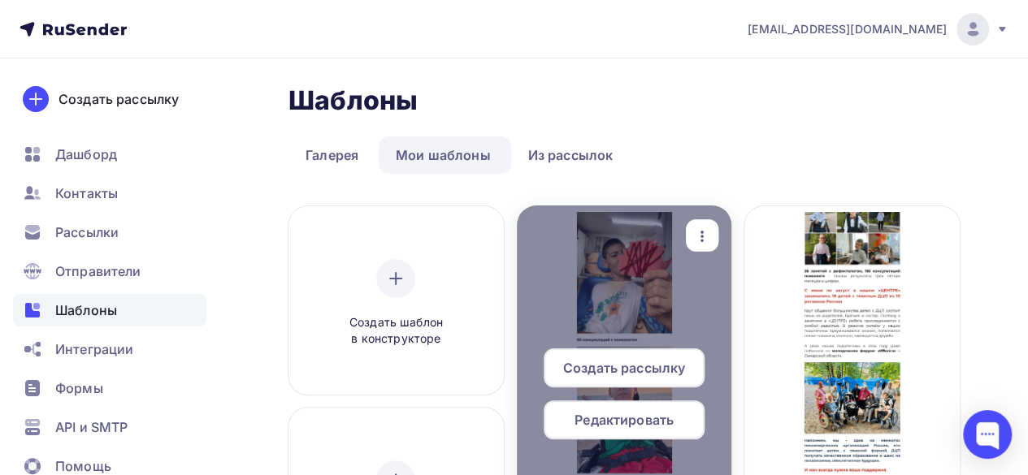
click at [668, 368] on span "Создать рассылку" at bounding box center [624, 367] width 122 height 19
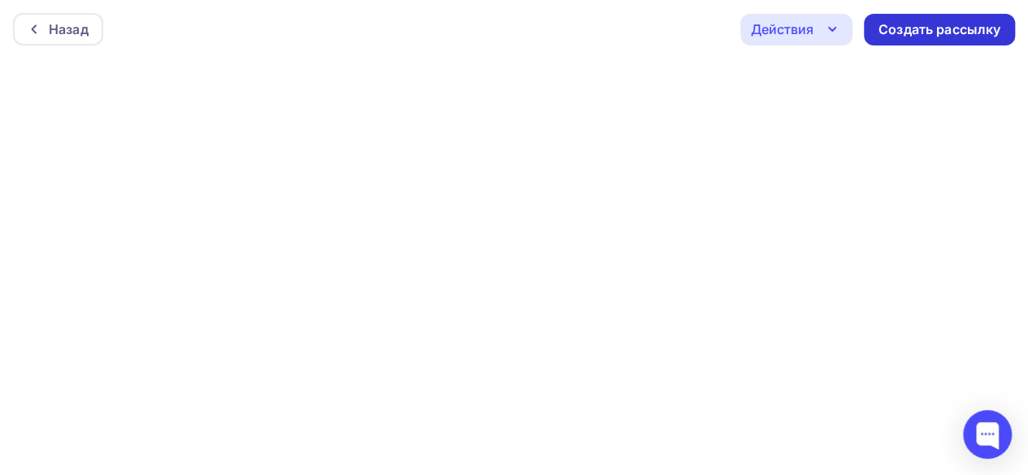
click at [931, 33] on div "Создать рассылку" at bounding box center [939, 29] width 122 height 19
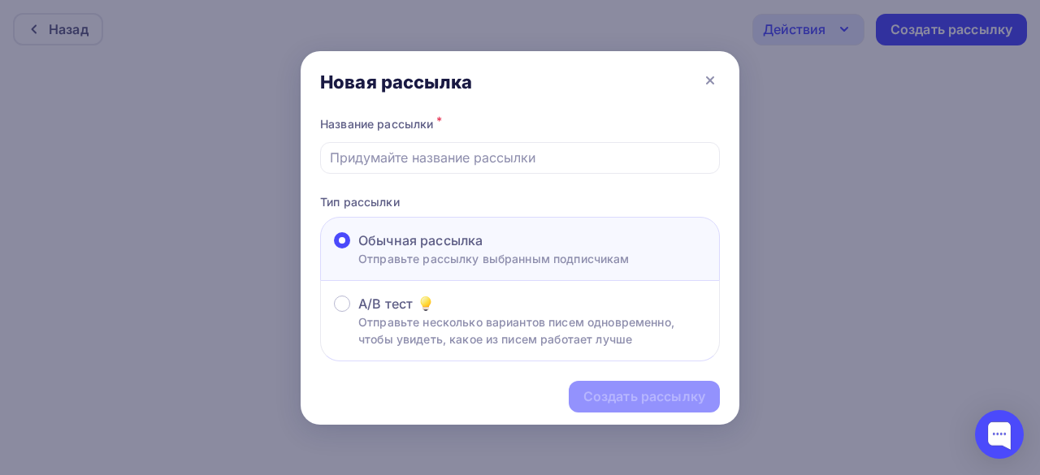
click at [517, 157] on input "text" at bounding box center [520, 157] width 381 height 19
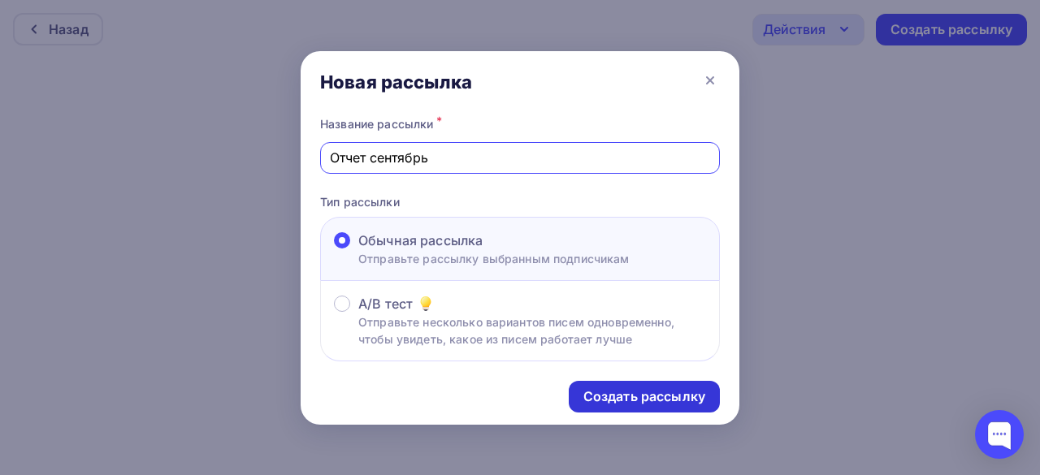
type input "Отчет сентябрь"
click at [612, 404] on div "Создать рассылку" at bounding box center [644, 396] width 122 height 19
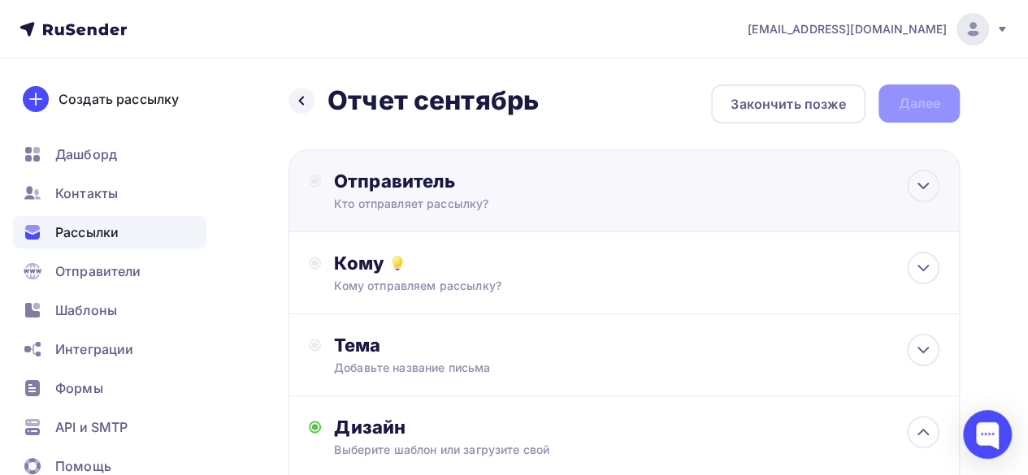
click at [544, 206] on div "Кто отправляет рассылку?" at bounding box center [492, 204] width 317 height 16
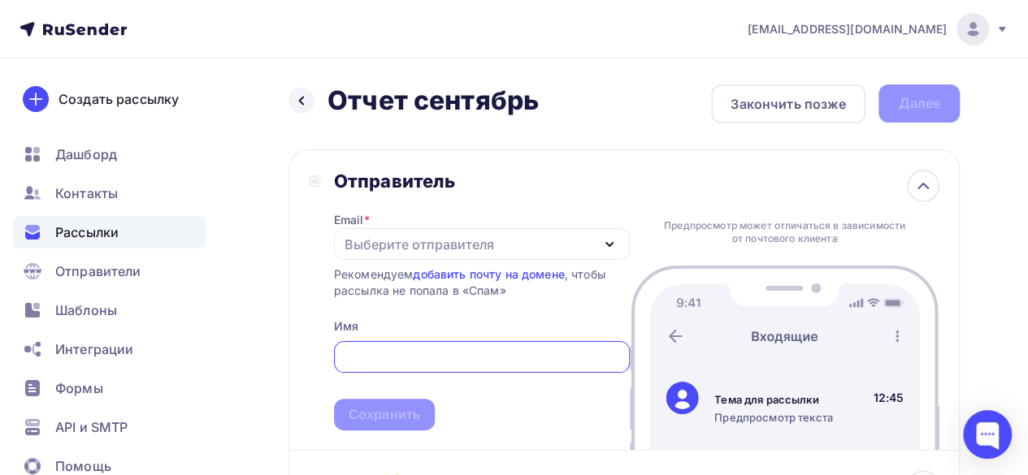
click at [443, 241] on div "Выберите отправителя" at bounding box center [418, 244] width 149 height 19
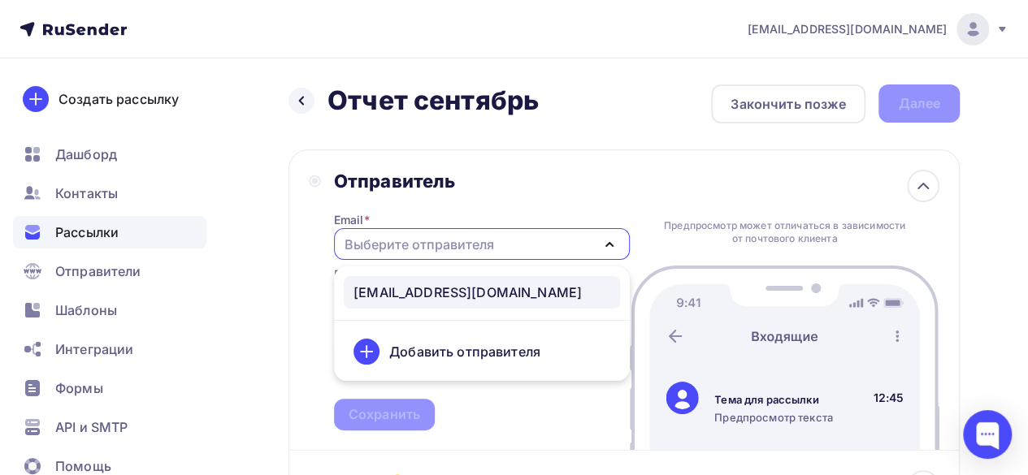
click at [419, 298] on div "[EMAIL_ADDRESS][DOMAIN_NAME]" at bounding box center [467, 292] width 228 height 19
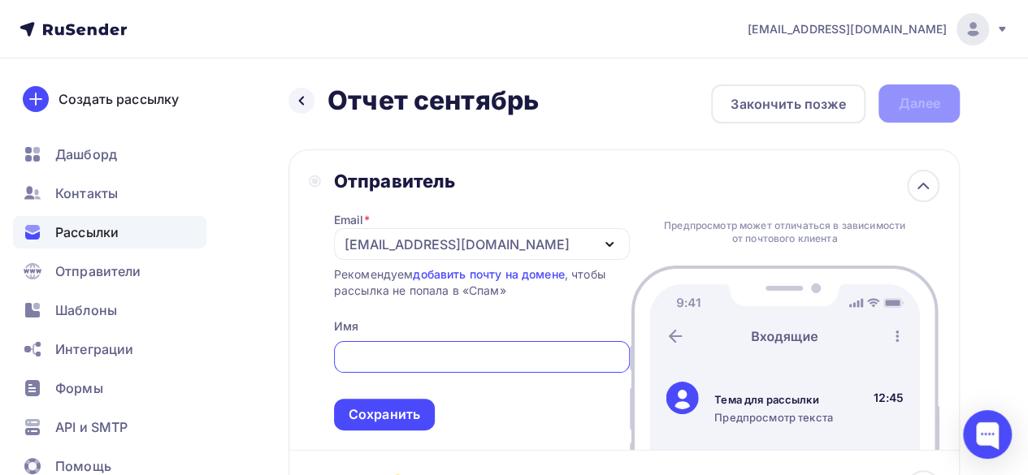
click at [406, 349] on input "text" at bounding box center [481, 357] width 277 height 19
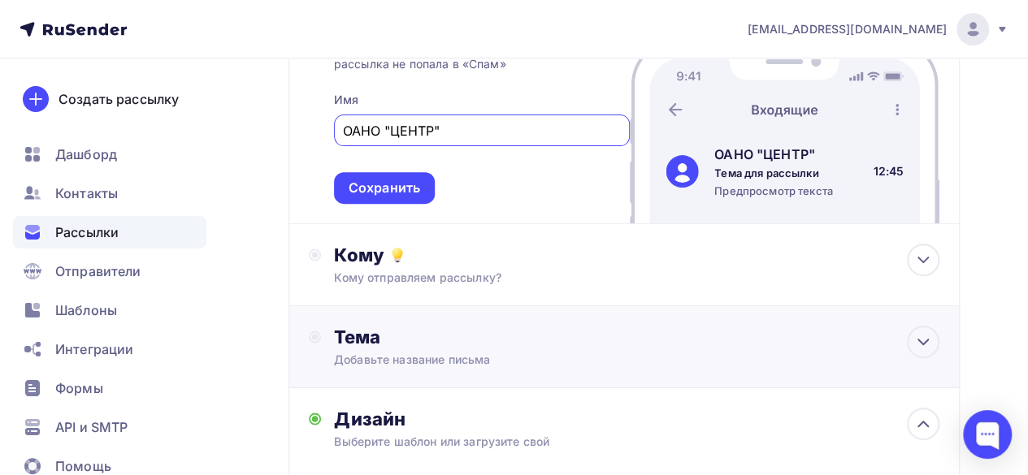
scroll to position [244, 0]
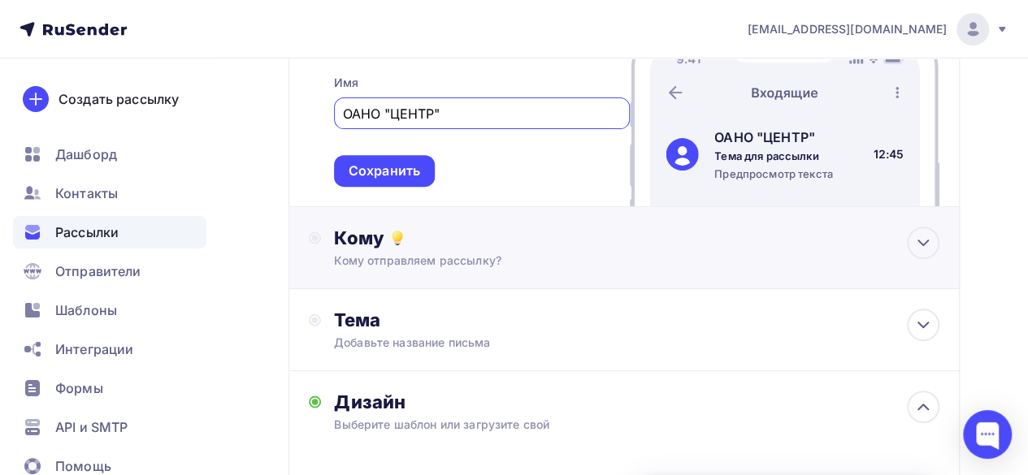
type input "ОАНО "ЦЕНТР""
click at [456, 256] on div "Кому отправляем рассылку?" at bounding box center [606, 261] width 544 height 16
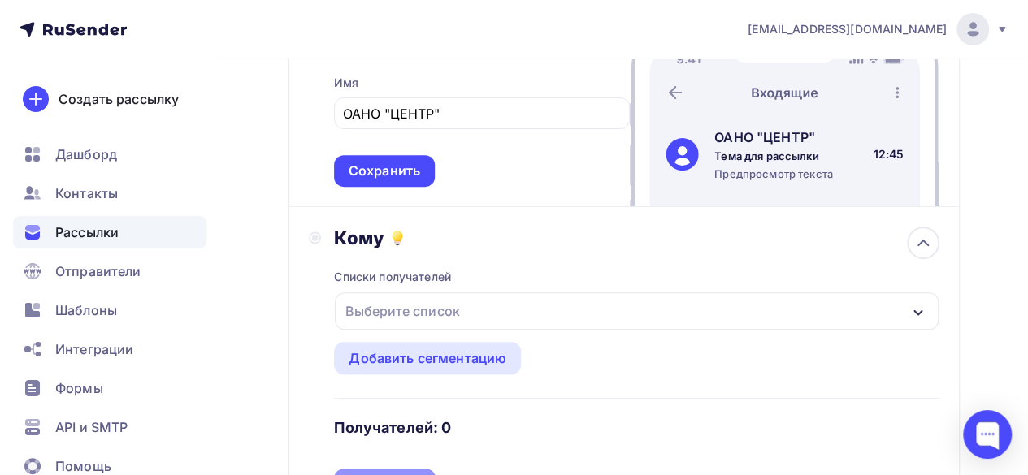
click at [450, 306] on div "Выберите список" at bounding box center [402, 310] width 127 height 29
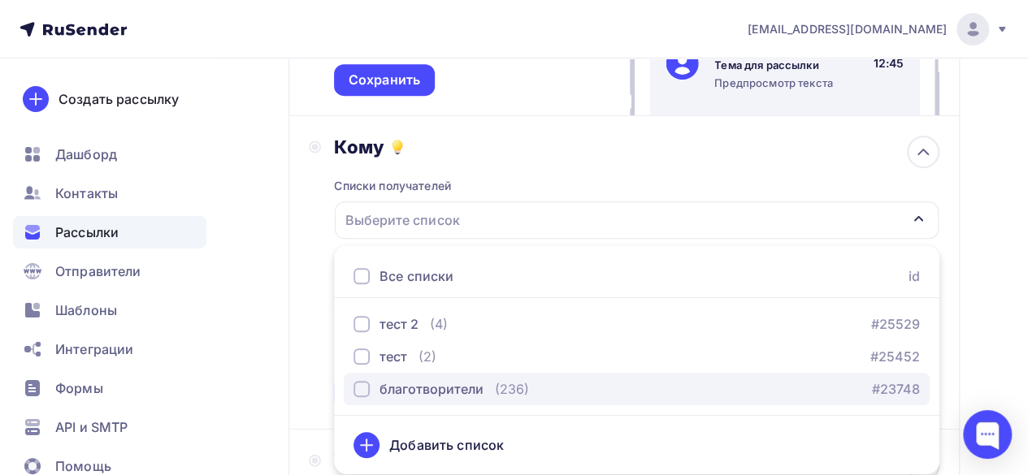
click at [356, 384] on div "button" at bounding box center [361, 389] width 16 height 16
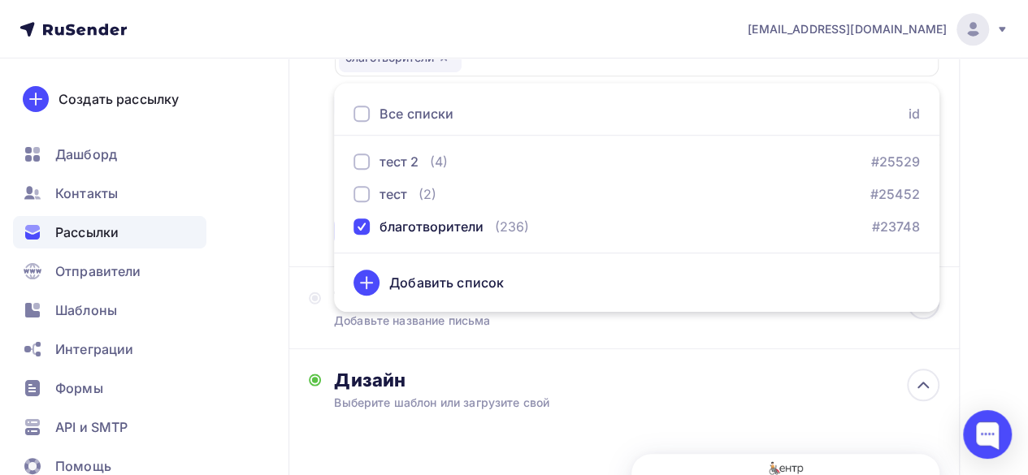
click at [976, 213] on div "Назад Отчет сентябрь Отчет сентябрь Закончить позже Далее Отправитель Email * […" at bounding box center [514, 228] width 1028 height 1334
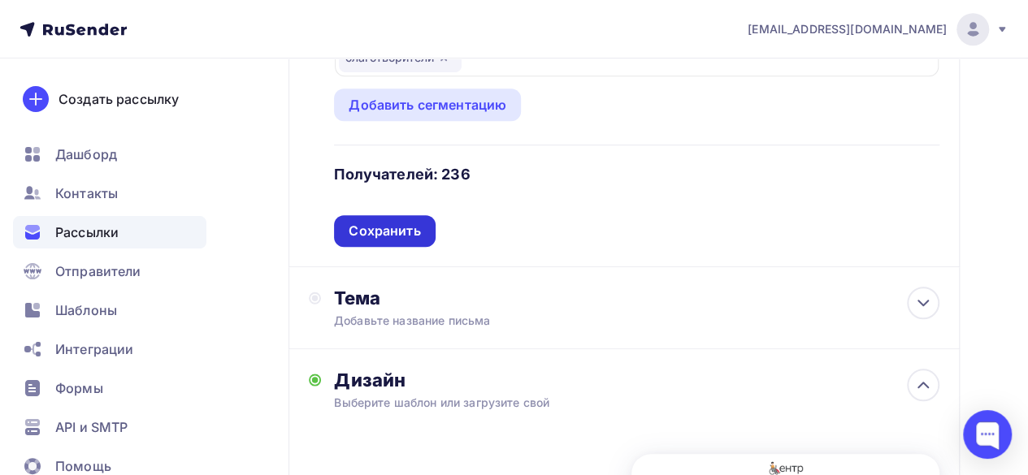
click at [393, 233] on div "Сохранить" at bounding box center [383, 231] width 71 height 19
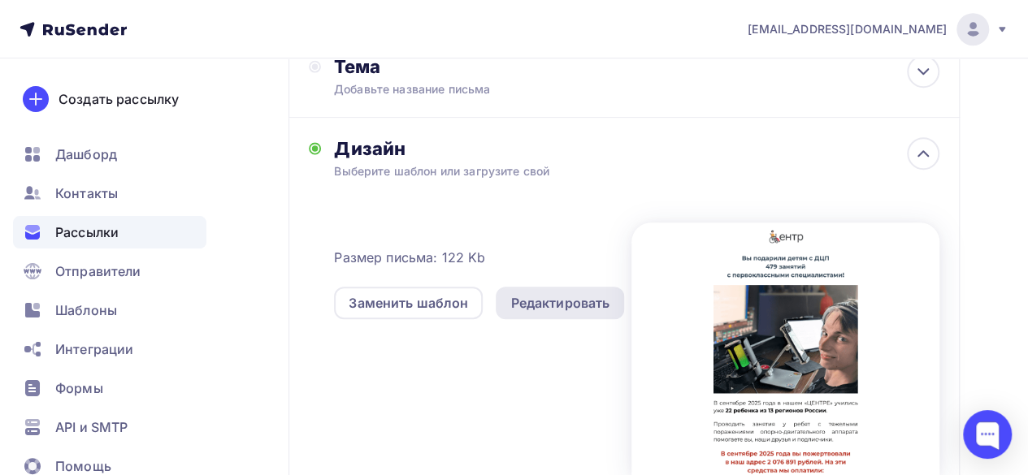
scroll to position [335, 0]
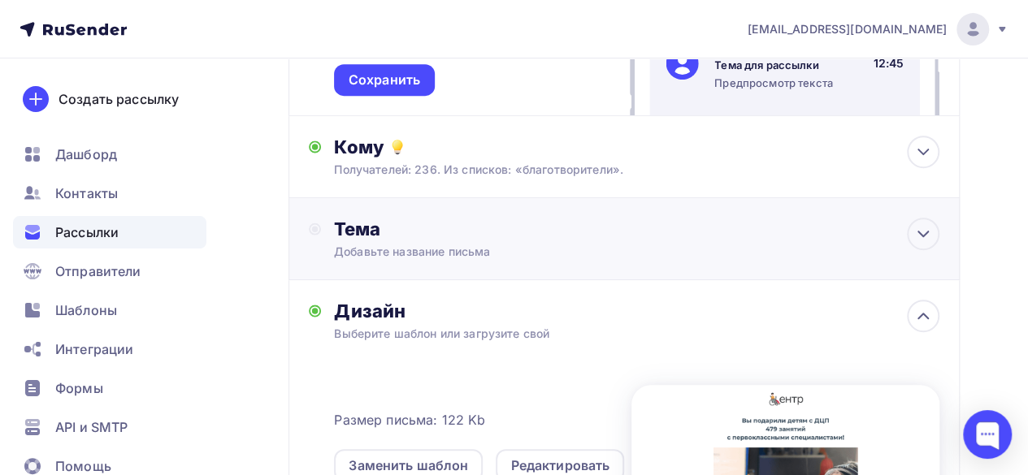
click at [502, 240] on div "Тема" at bounding box center [494, 229] width 321 height 23
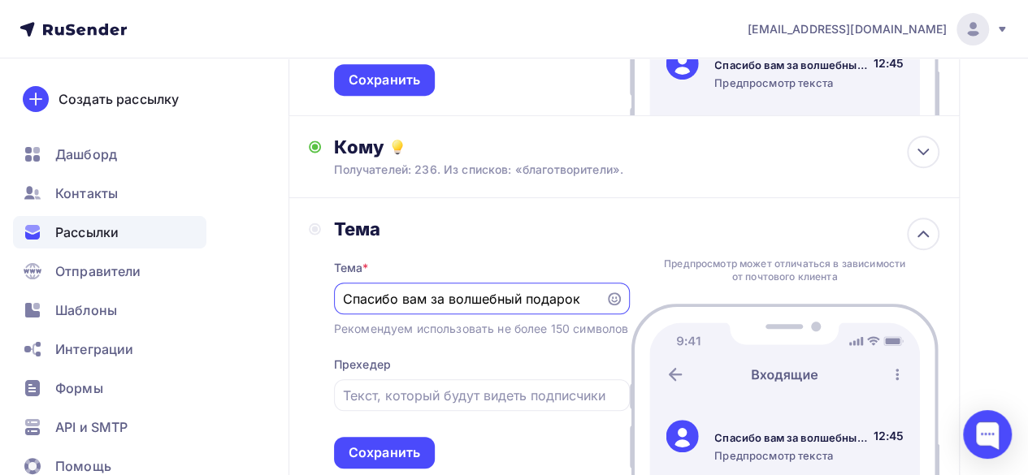
scroll to position [416, 0]
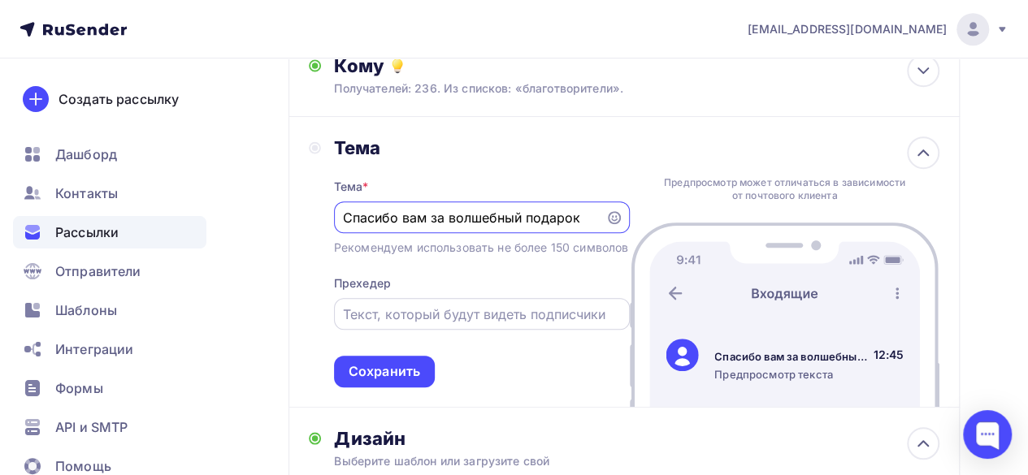
type input "Спасибо вам за волшебный подарок"
click at [445, 324] on input "text" at bounding box center [481, 314] width 277 height 19
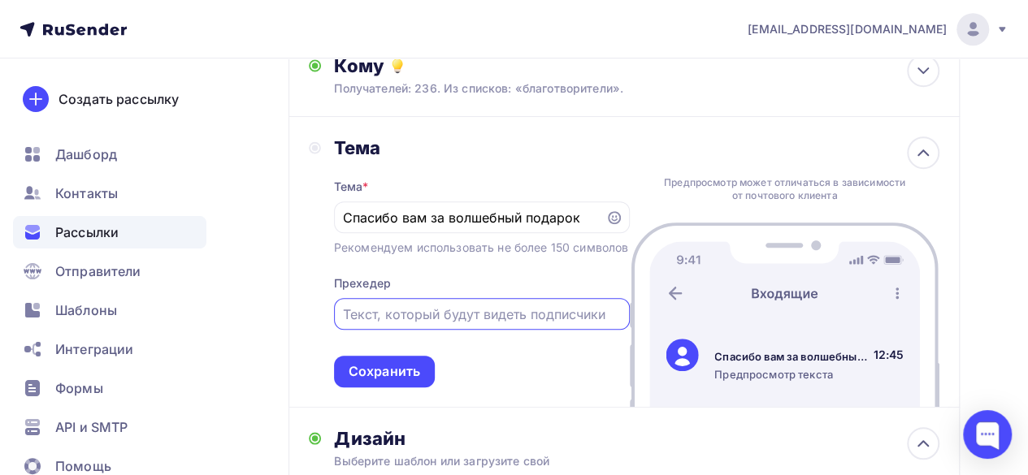
type input "л"
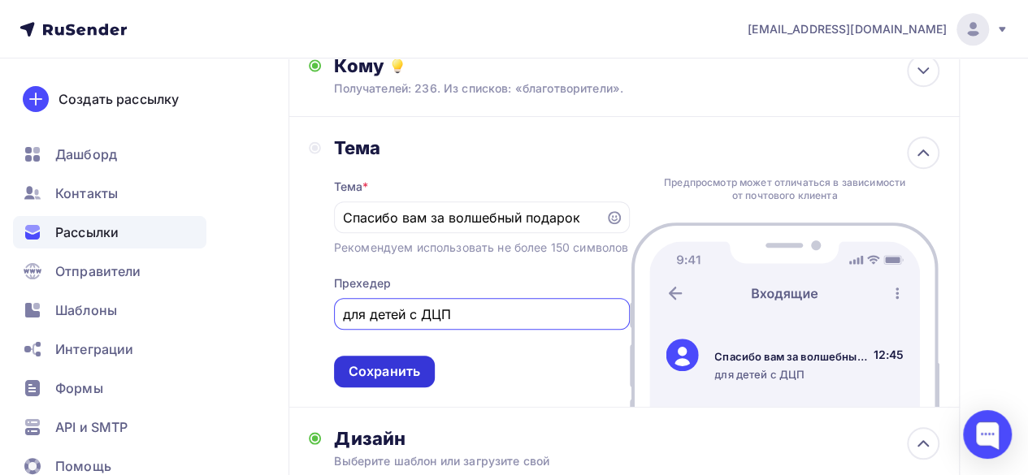
type input "для детей с ДЦП"
click at [403, 381] on div "Сохранить" at bounding box center [383, 371] width 71 height 19
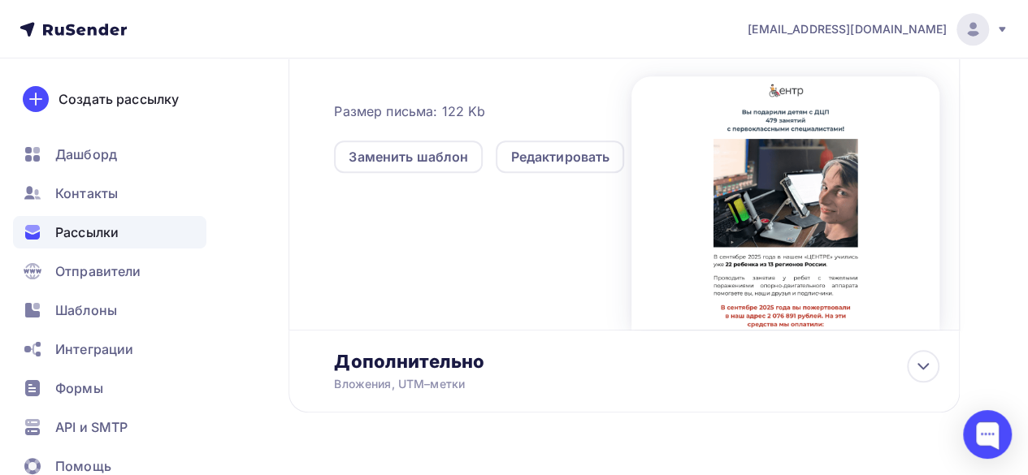
scroll to position [704, 0]
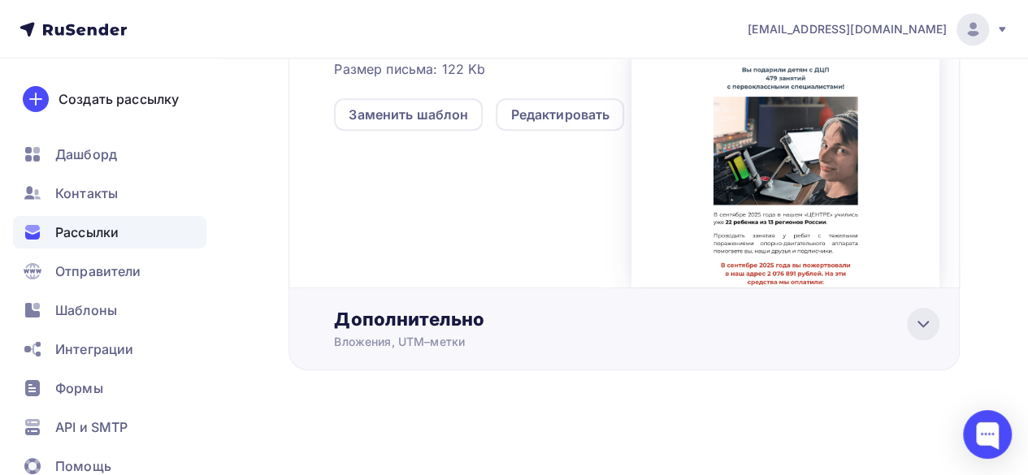
click at [917, 327] on icon at bounding box center [922, 323] width 19 height 19
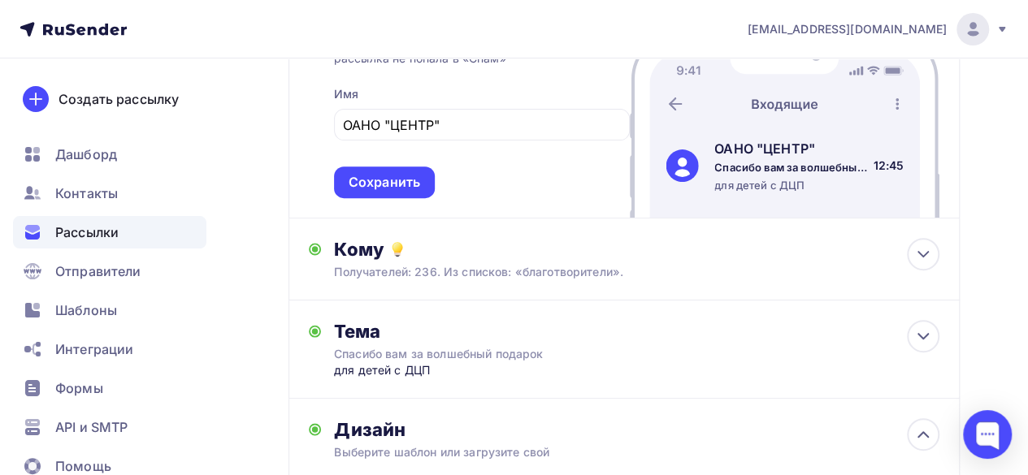
scroll to position [244, 0]
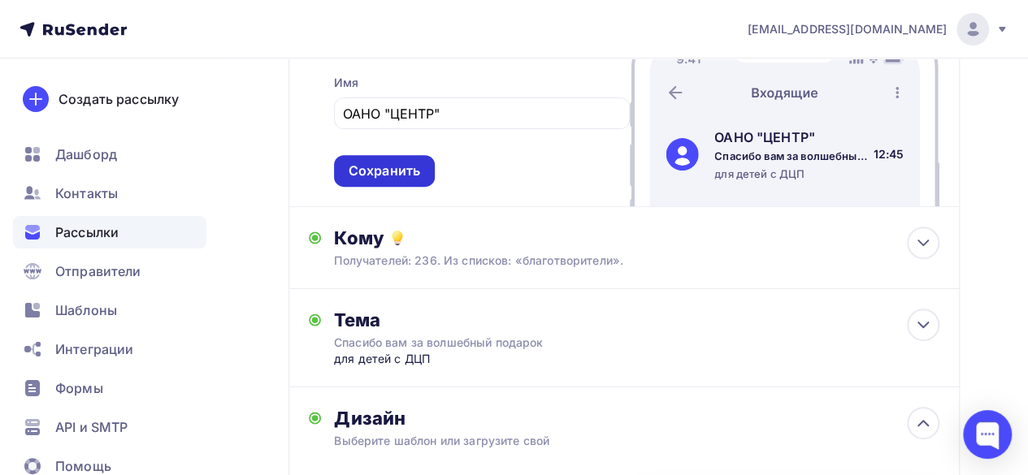
click at [393, 170] on div "Сохранить" at bounding box center [383, 171] width 71 height 19
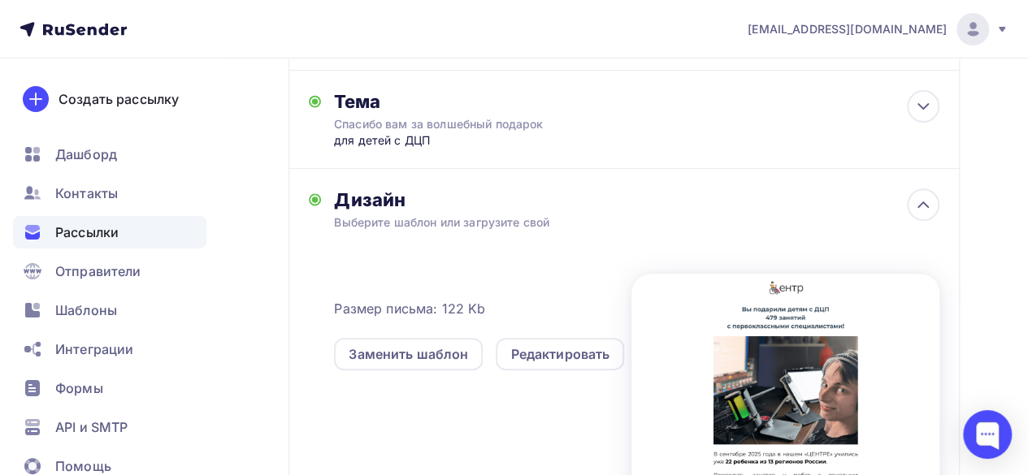
scroll to position [0, 0]
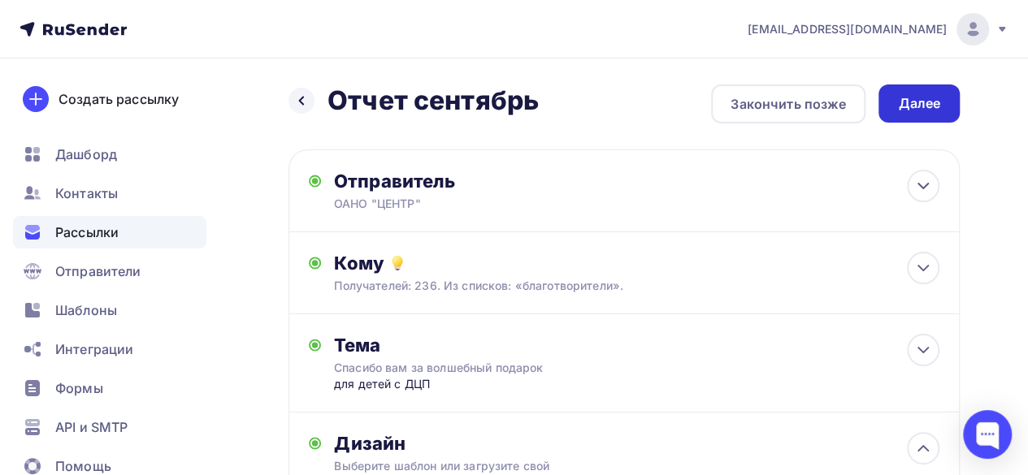
click at [912, 105] on div "Далее" at bounding box center [919, 103] width 42 height 19
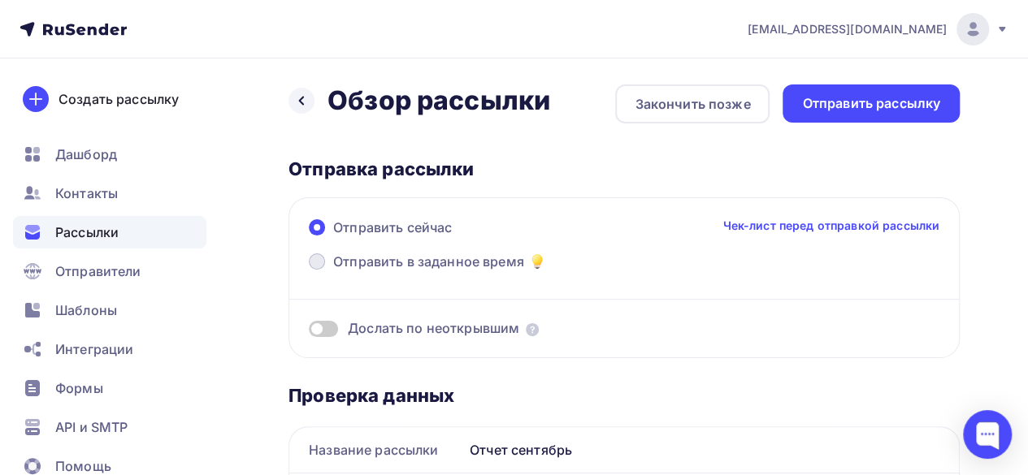
click at [314, 262] on span at bounding box center [317, 261] width 16 height 16
click at [333, 271] on input "Отправить в заданное время" at bounding box center [333, 271] width 0 height 0
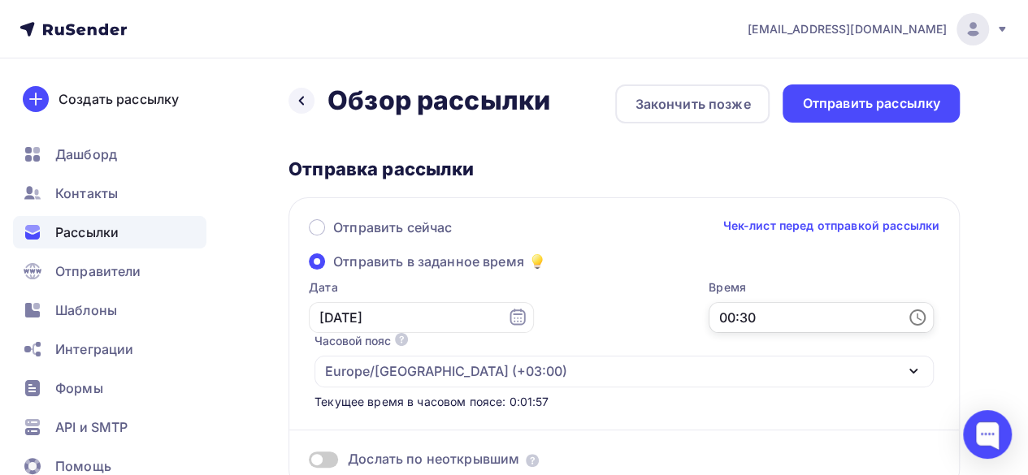
click at [791, 318] on input "00:30" at bounding box center [820, 317] width 225 height 31
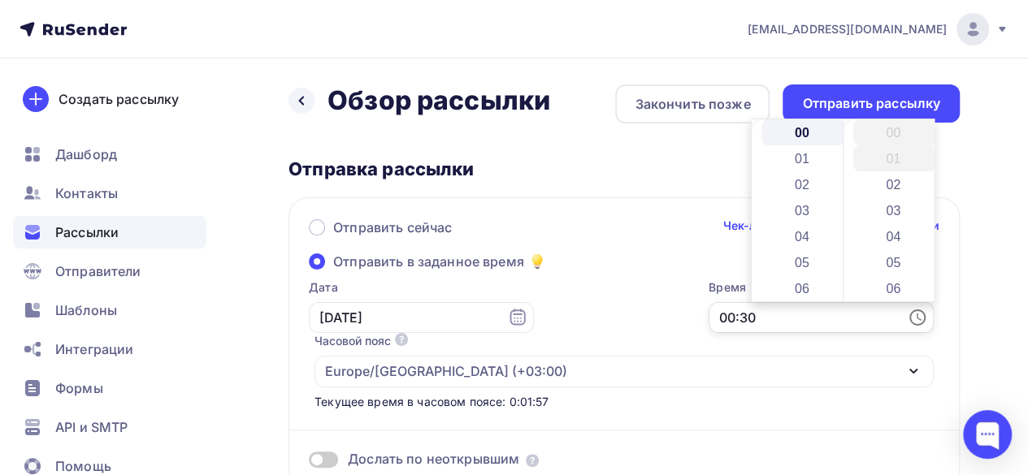
scroll to position [780, 0]
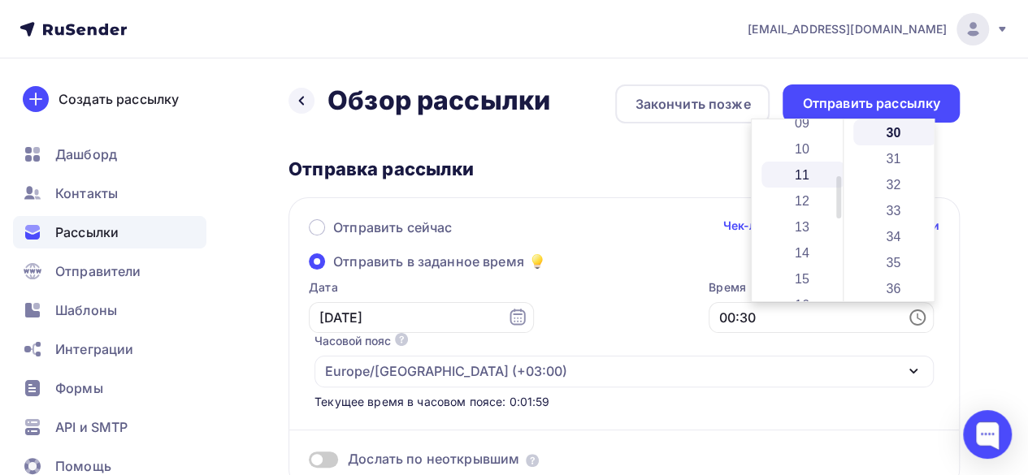
click at [798, 182] on li "11" at bounding box center [803, 175] width 84 height 26
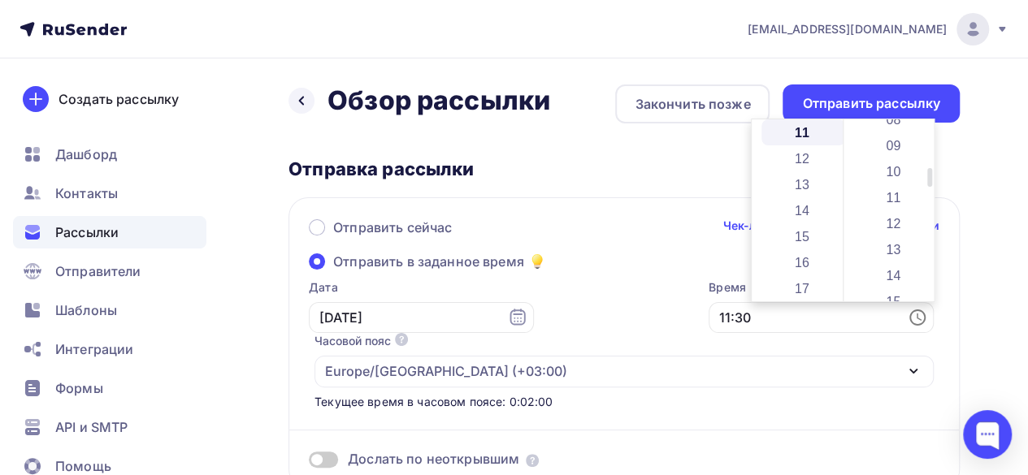
scroll to position [0, 0]
click at [885, 137] on li "00" at bounding box center [895, 132] width 84 height 26
type input "11:00"
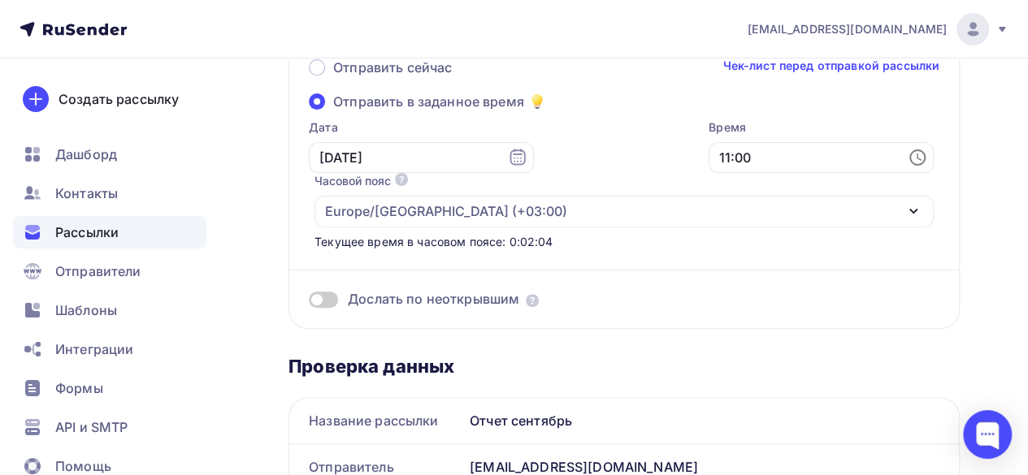
scroll to position [162, 0]
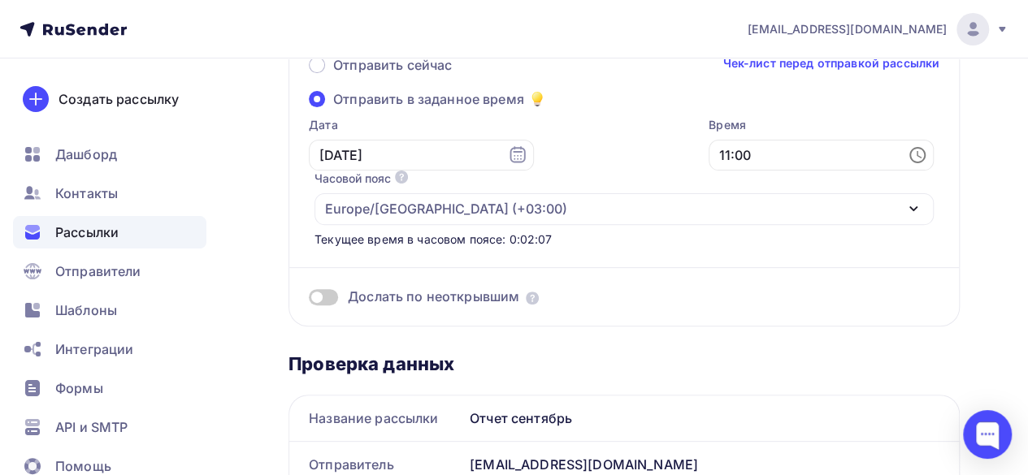
click at [330, 298] on span at bounding box center [323, 297] width 29 height 16
click at [309, 300] on input "checkbox" at bounding box center [309, 300] width 0 height 0
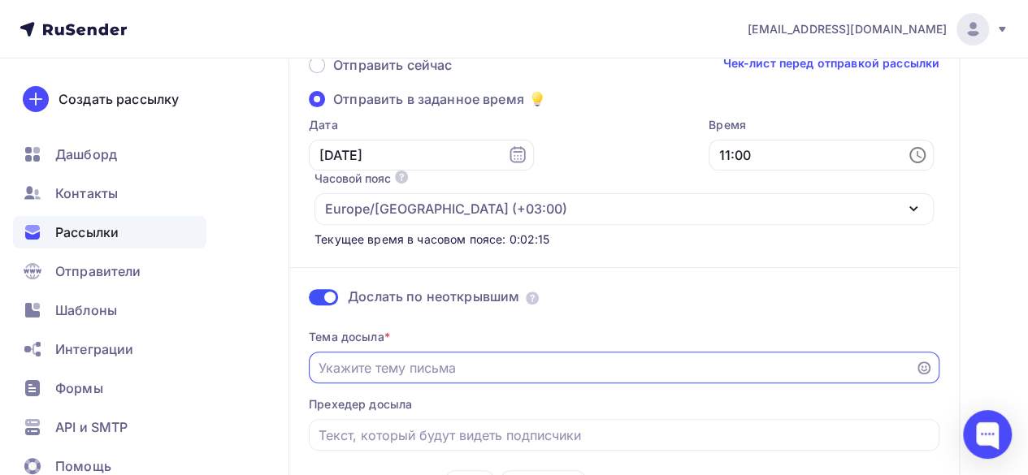
click at [402, 366] on input "Отправить в заданное время" at bounding box center [611, 367] width 587 height 19
type input "Мы хотим рассказать вам"
click at [360, 444] on input "Отправить в заданное время" at bounding box center [624, 435] width 612 height 19
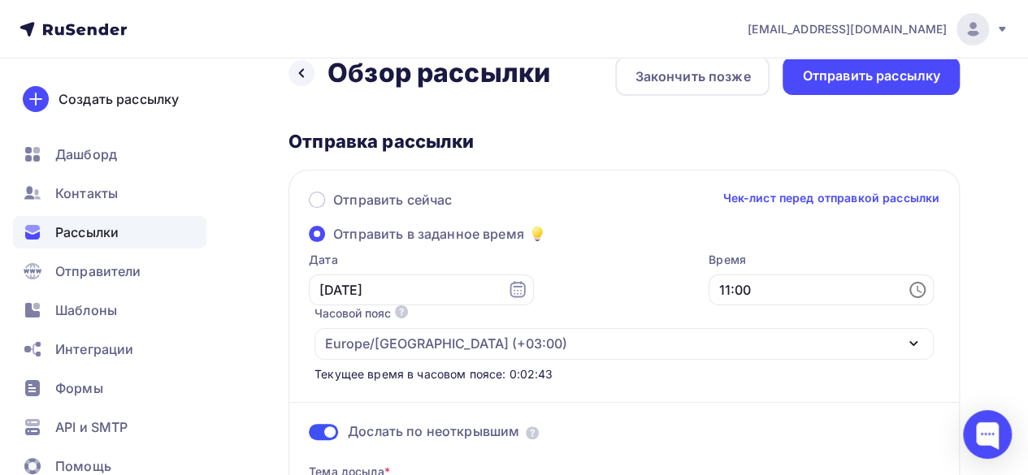
scroll to position [0, 0]
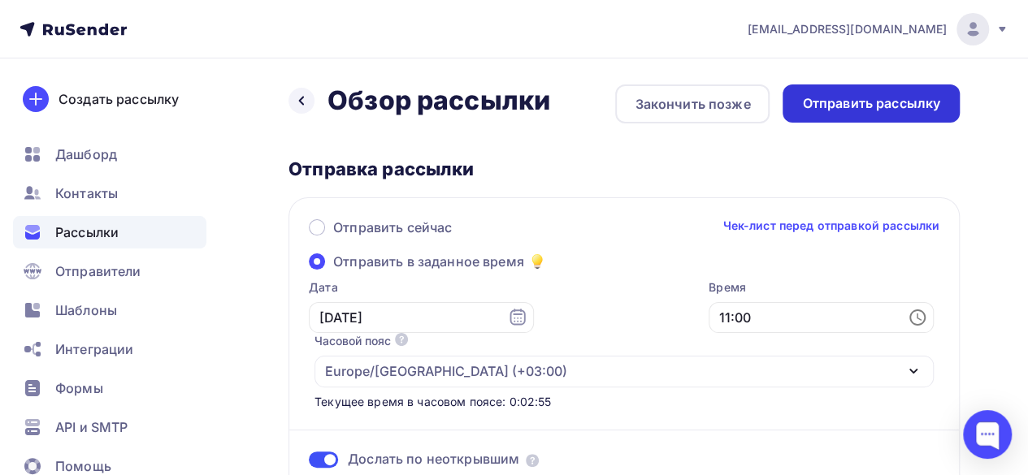
type input "о том, что вы сделали"
click at [826, 108] on div "Отправить рассылку" at bounding box center [871, 103] width 138 height 19
